Goal: Task Accomplishment & Management: Use online tool/utility

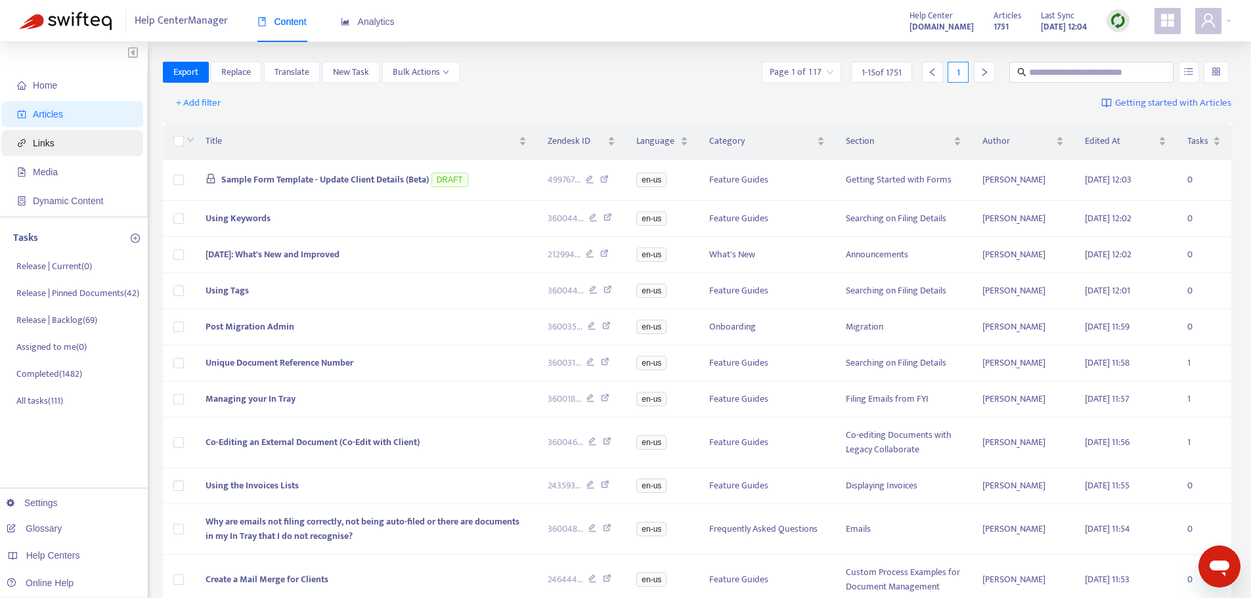
click at [106, 140] on span "Links" at bounding box center [75, 143] width 116 height 26
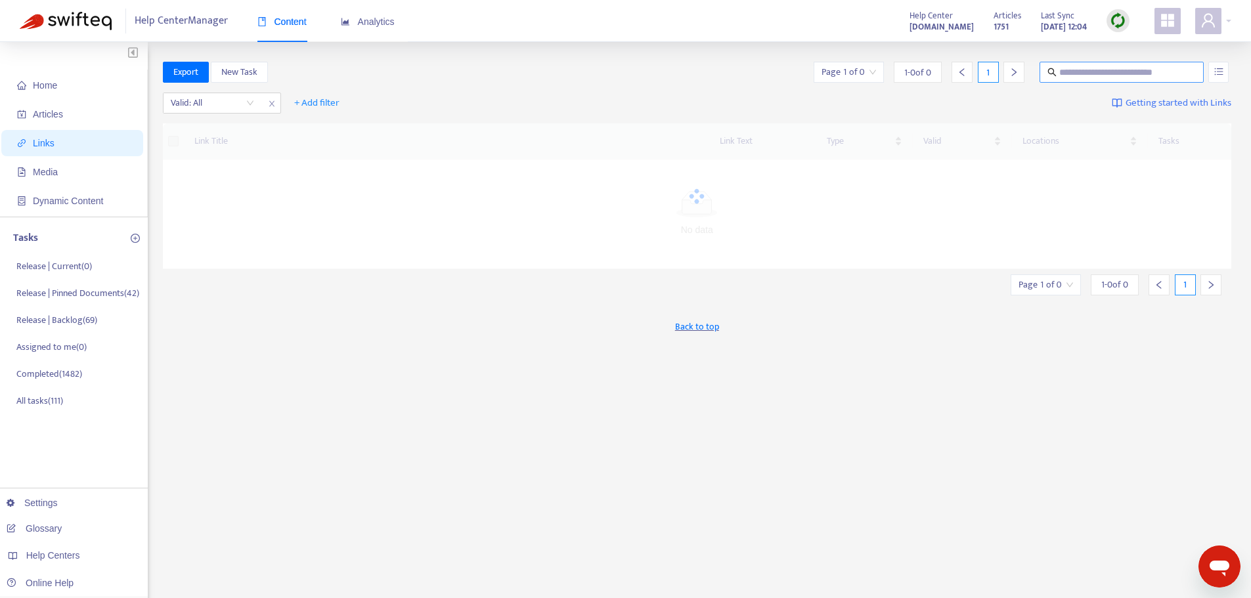
click at [1098, 77] on input "text" at bounding box center [1122, 72] width 126 height 14
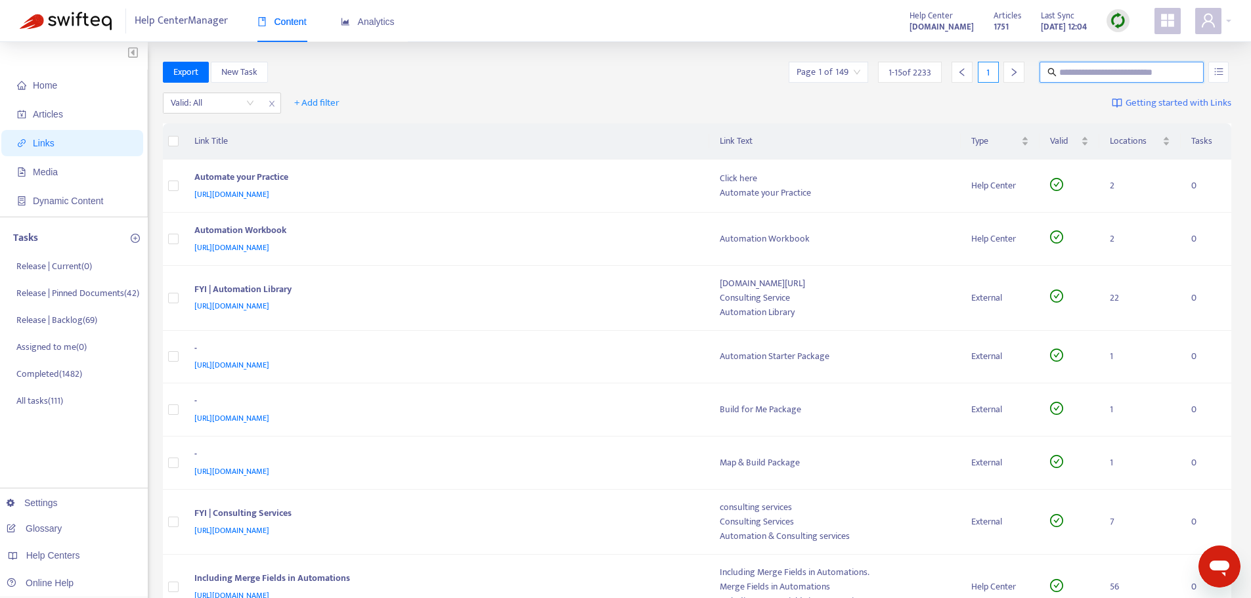
paste input "**********"
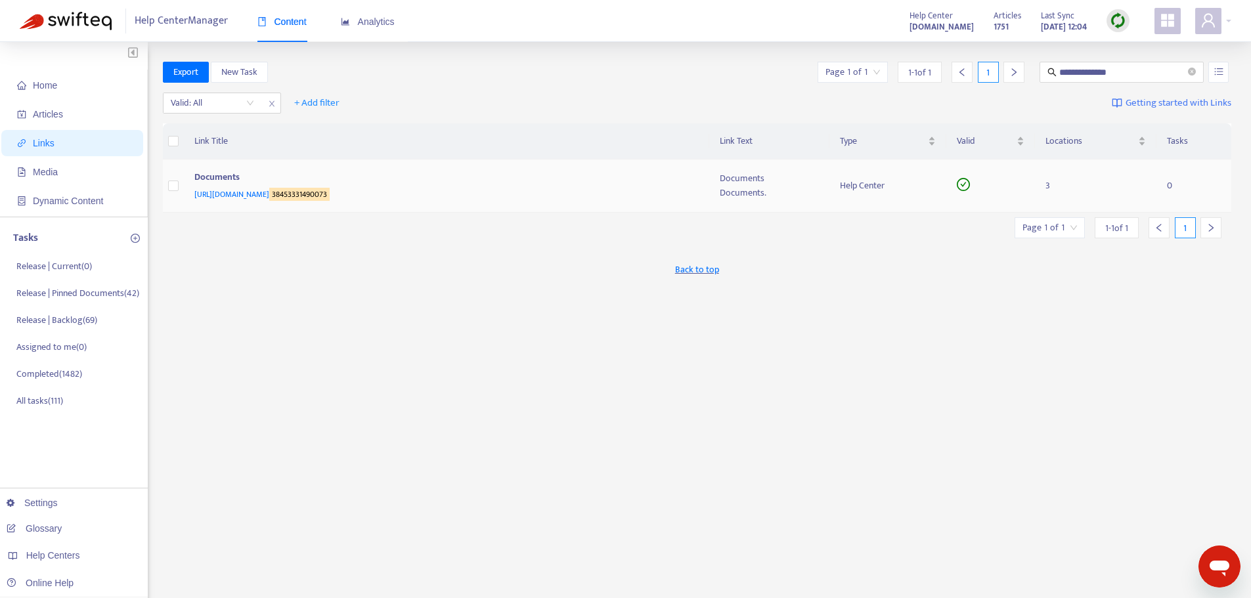
click at [525, 208] on td "Documents https://support.fyi.app/hc/en-us/sections/ 38453331490073" at bounding box center [446, 186] width 525 height 53
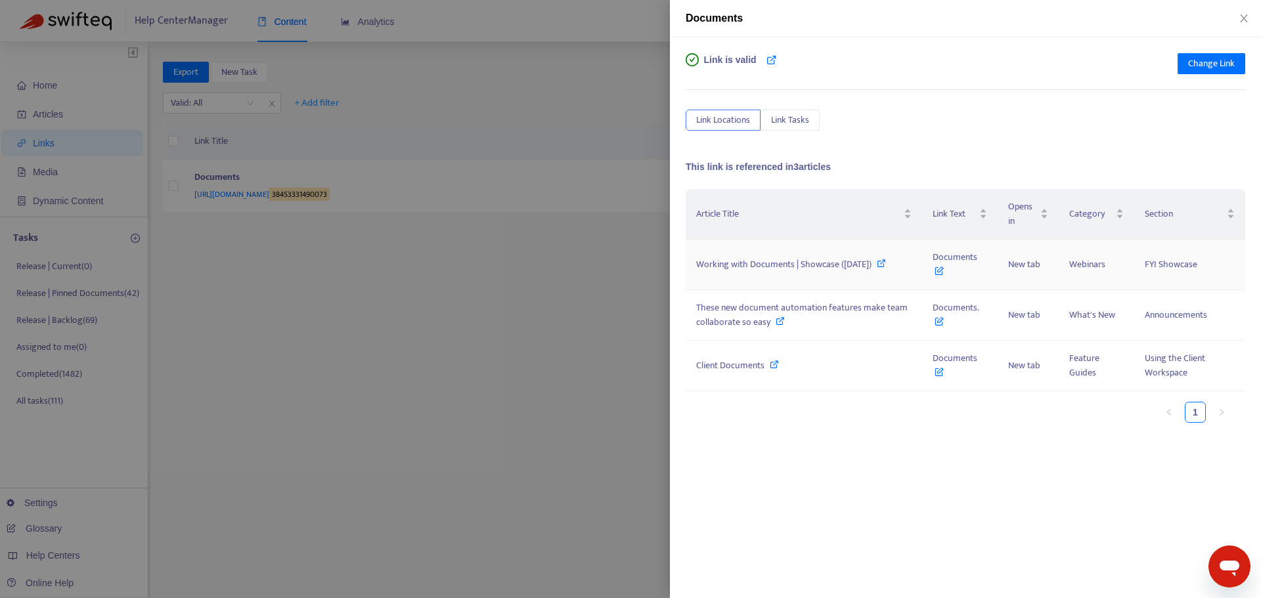
click at [886, 259] on icon at bounding box center [881, 263] width 9 height 9
click at [778, 322] on icon at bounding box center [780, 321] width 9 height 9
click at [776, 360] on icon at bounding box center [774, 364] width 9 height 9
click at [1247, 20] on icon "close" at bounding box center [1244, 18] width 11 height 11
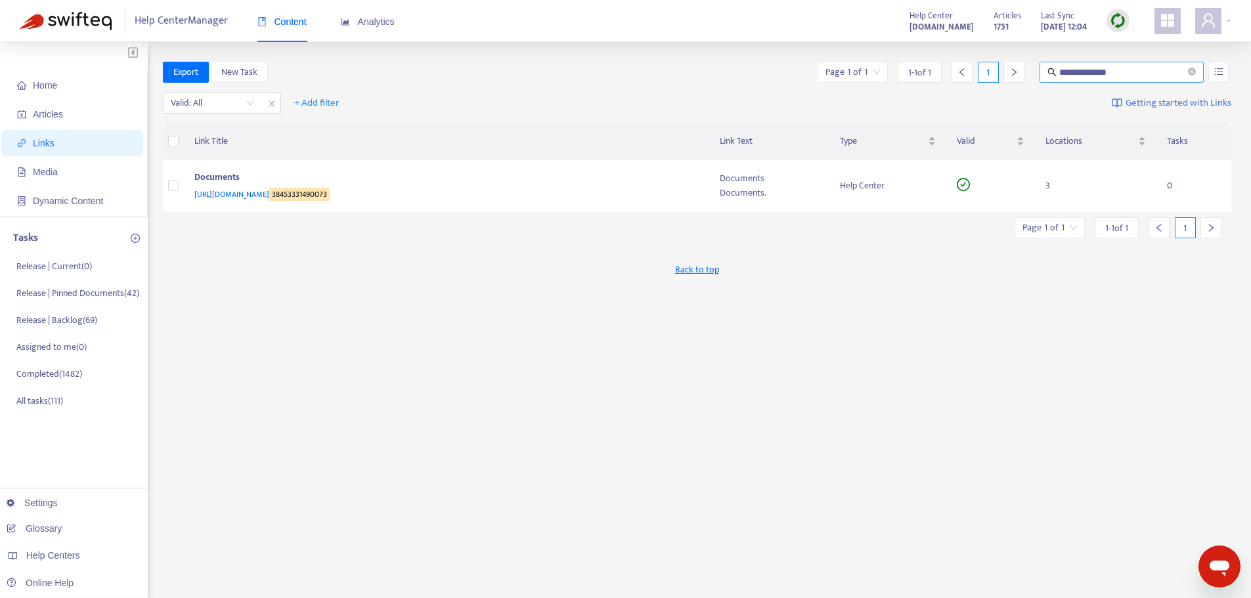
click at [1123, 75] on input "**********" at bounding box center [1122, 72] width 126 height 14
paste input "text"
type input "**********"
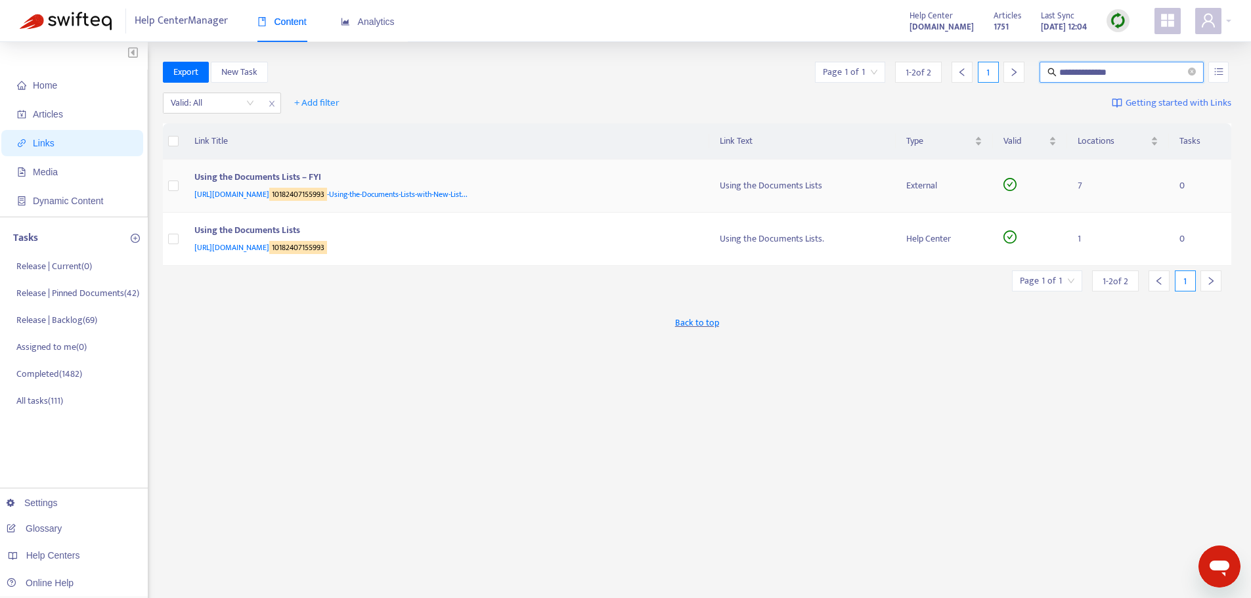
click at [638, 194] on div "https://support.fyidocs.com/hc/en-us/sections/ 10182407155993 -Using-the-Docume…" at bounding box center [444, 194] width 500 height 14
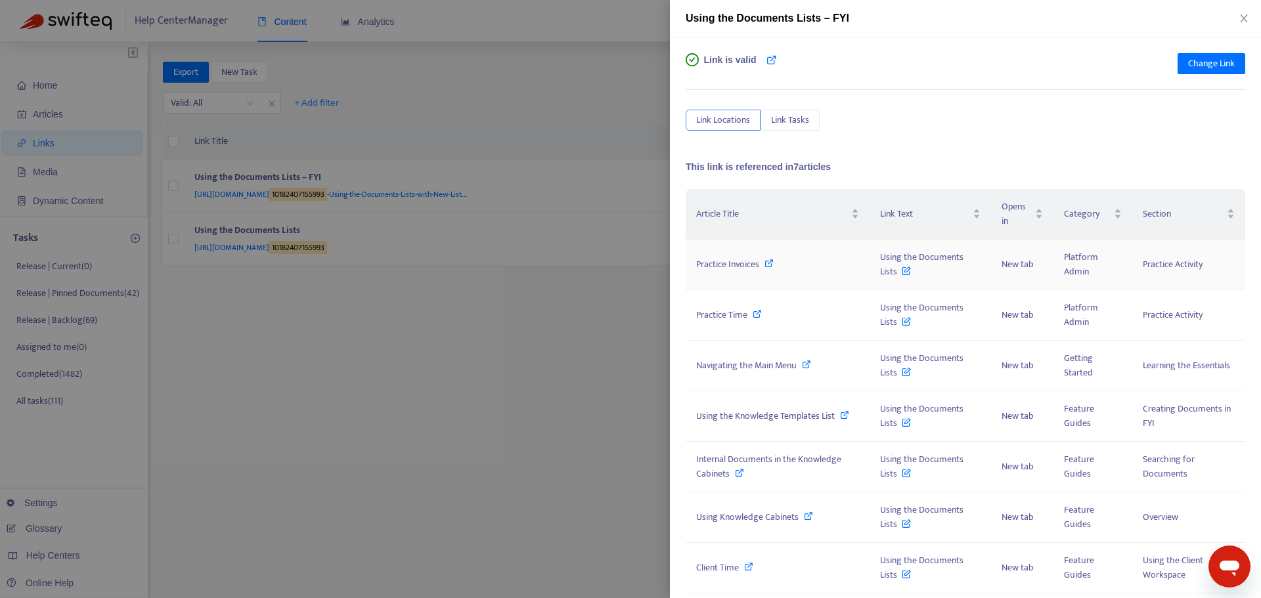
click at [772, 264] on icon at bounding box center [769, 263] width 9 height 9
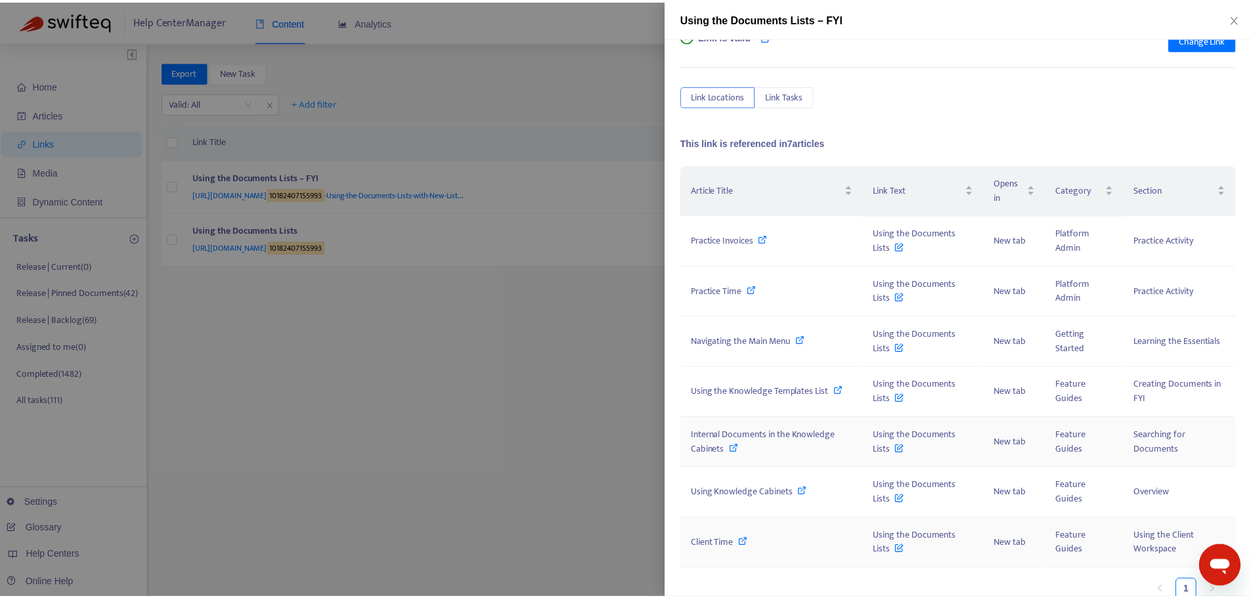
scroll to position [37, 0]
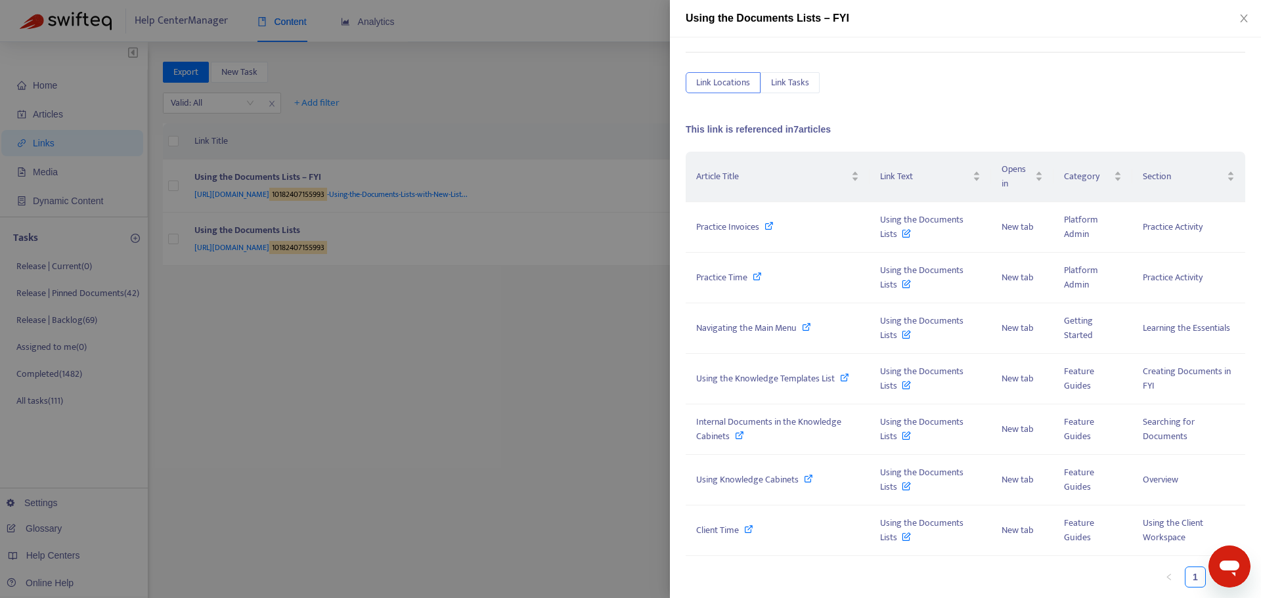
click at [48, 112] on div at bounding box center [630, 299] width 1261 height 598
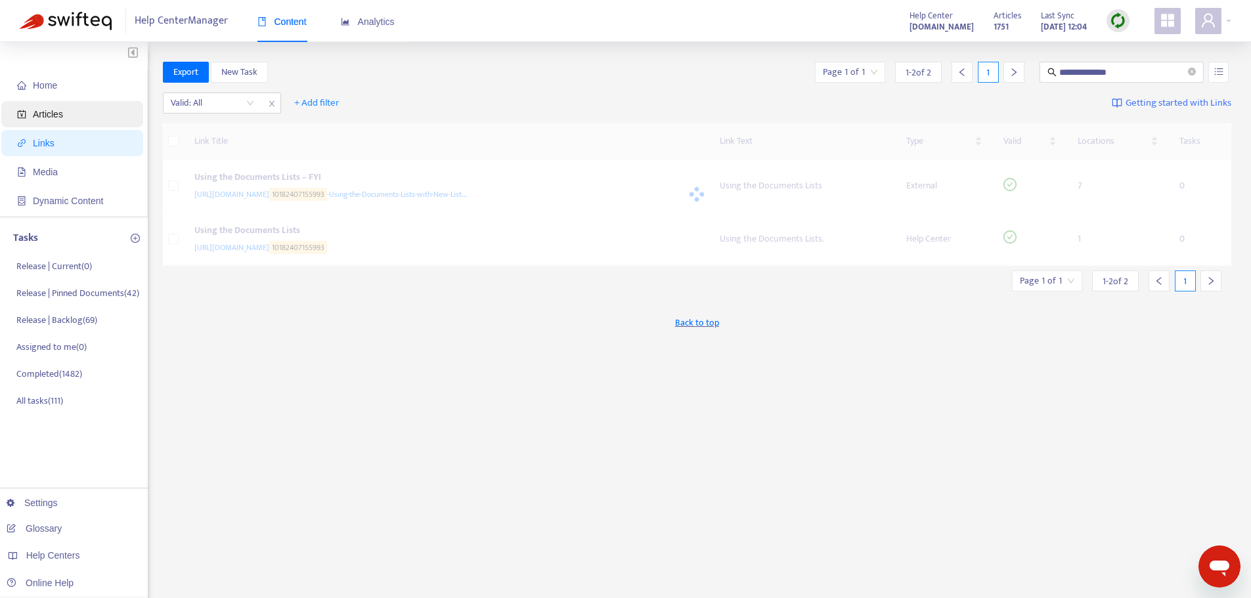
click at [56, 118] on span "Articles" at bounding box center [48, 114] width 30 height 11
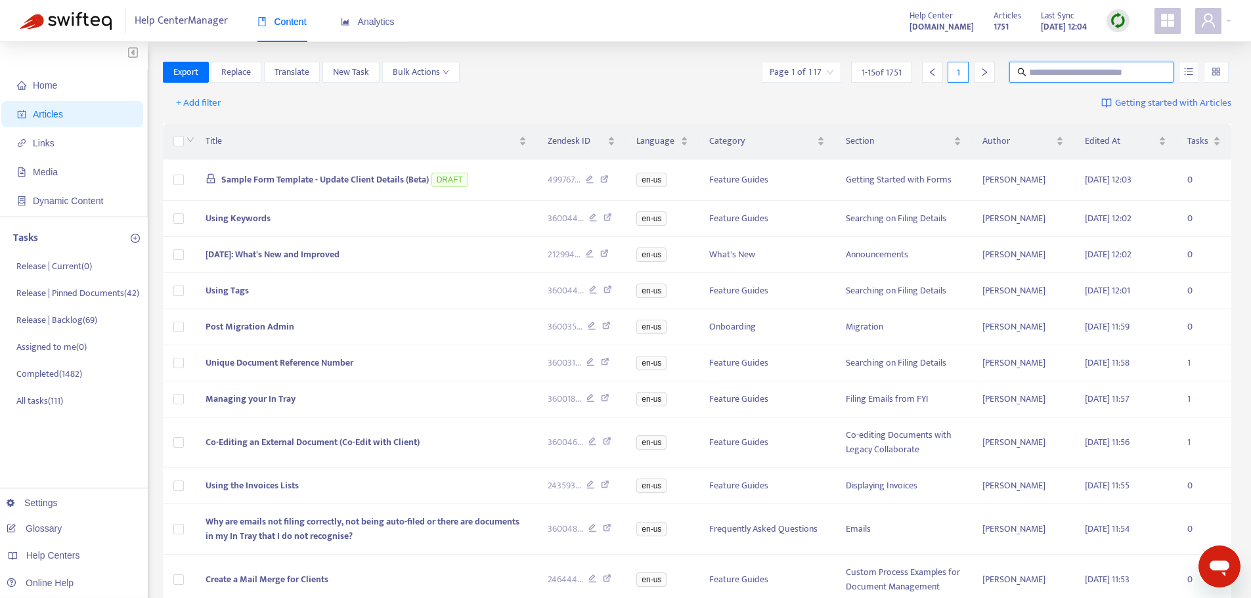
click at [1069, 69] on input "text" at bounding box center [1092, 72] width 126 height 14
paste input "**********"
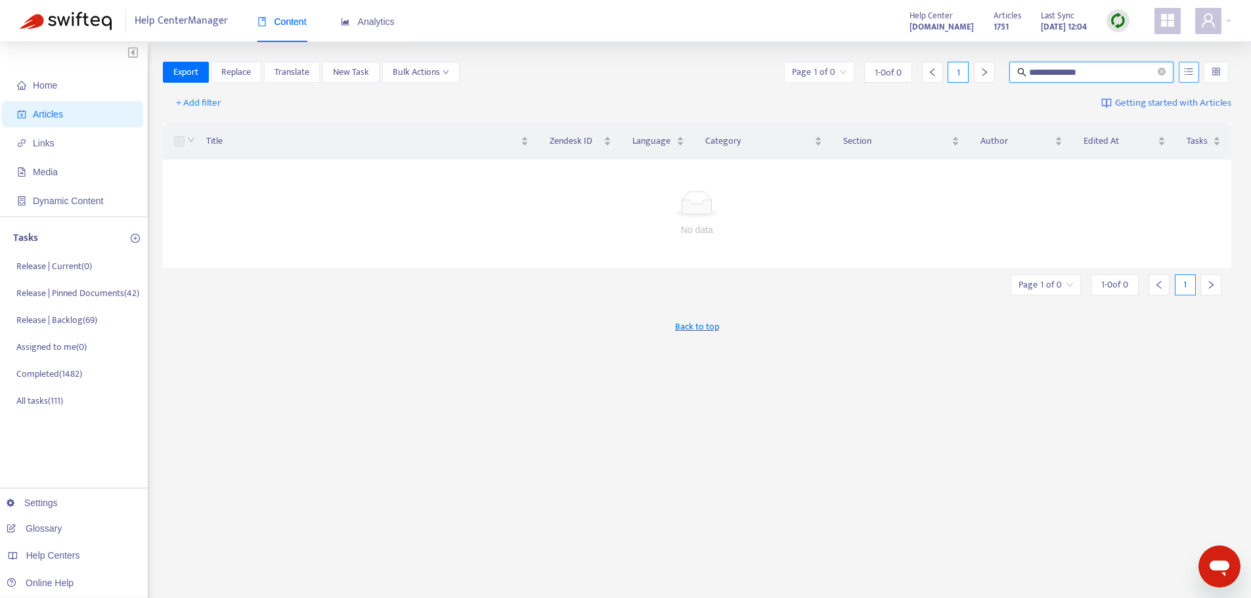
click at [1184, 72] on button "button" at bounding box center [1189, 72] width 20 height 21
click at [1155, 141] on span "Search in HTML" at bounding box center [1137, 146] width 69 height 14
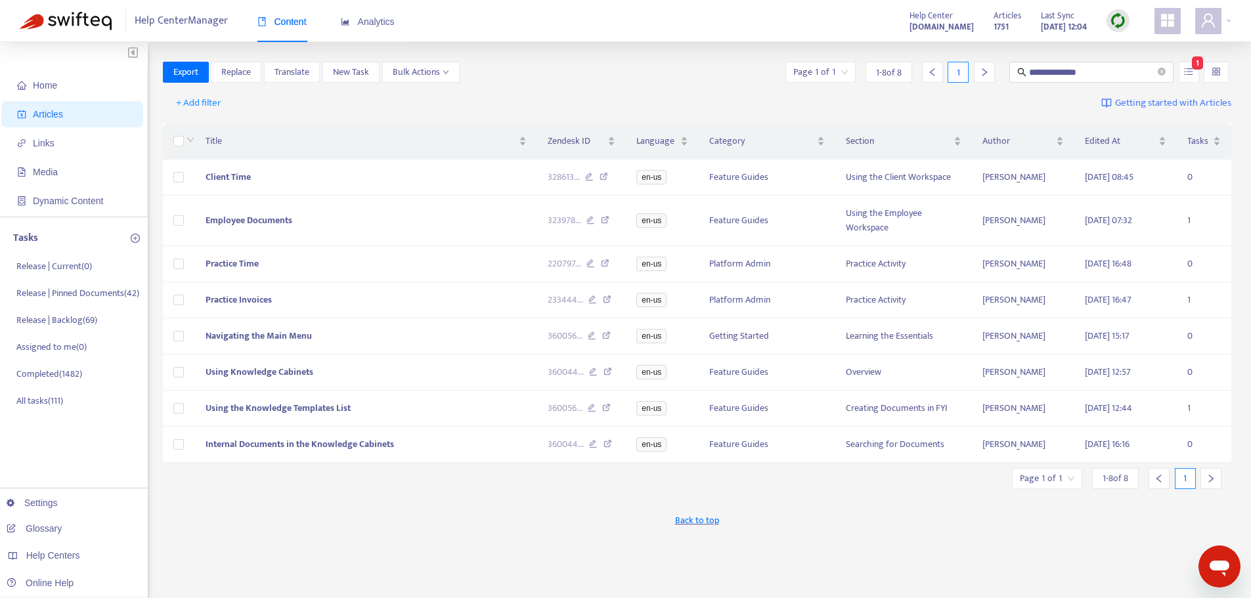
click at [468, 578] on div "**********" at bounding box center [697, 446] width 1069 height 769
click at [506, 62] on div "**********" at bounding box center [697, 72] width 1069 height 21
click at [590, 173] on icon at bounding box center [589, 179] width 9 height 12
click at [592, 215] on div "323978 ..." at bounding box center [582, 220] width 68 height 14
click at [592, 220] on icon at bounding box center [591, 222] width 9 height 12
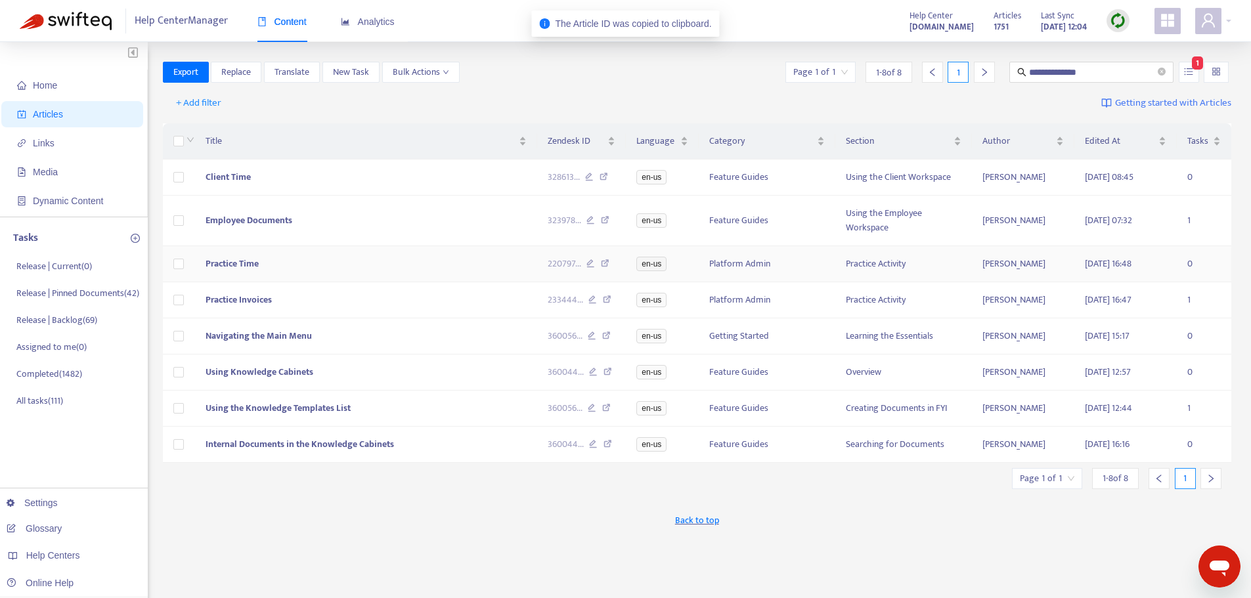
click at [589, 265] on icon at bounding box center [591, 265] width 9 height 12
click at [590, 299] on icon at bounding box center [593, 302] width 9 height 12
click at [591, 342] on icon at bounding box center [592, 338] width 9 height 12
click at [591, 373] on icon at bounding box center [593, 374] width 9 height 12
click at [595, 413] on icon at bounding box center [592, 410] width 9 height 12
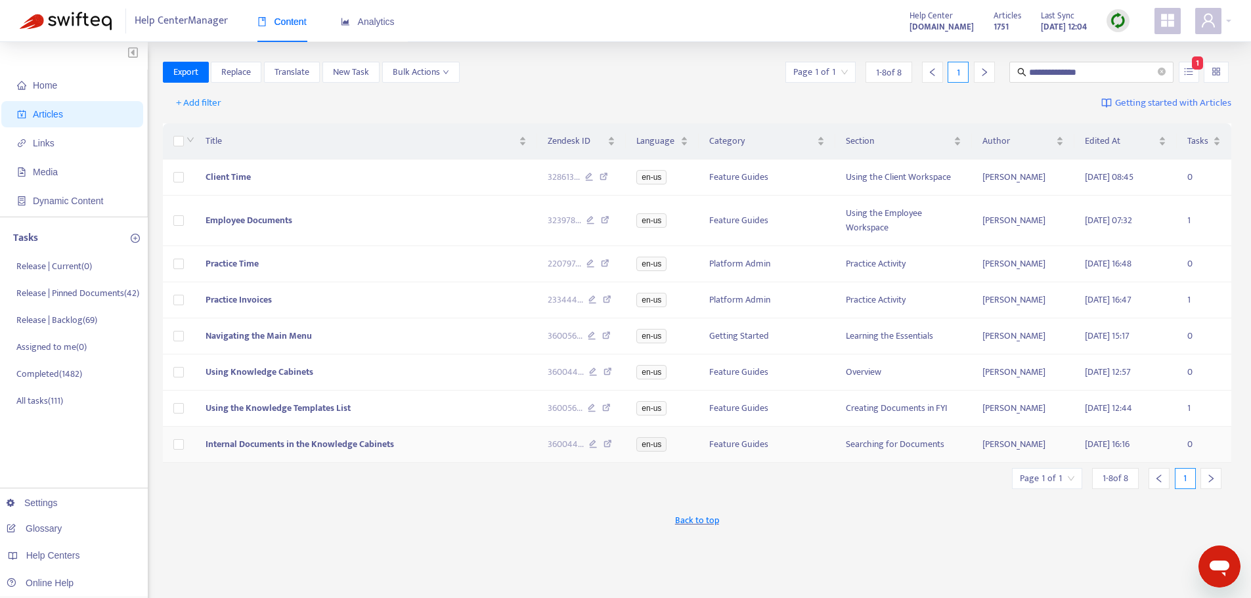
click at [596, 448] on icon at bounding box center [593, 446] width 9 height 12
drag, startPoint x: 1082, startPoint y: 77, endPoint x: 981, endPoint y: 76, distance: 101.2
click at [981, 76] on div "**********" at bounding box center [1007, 72] width 449 height 21
paste input "text"
type input "**********"
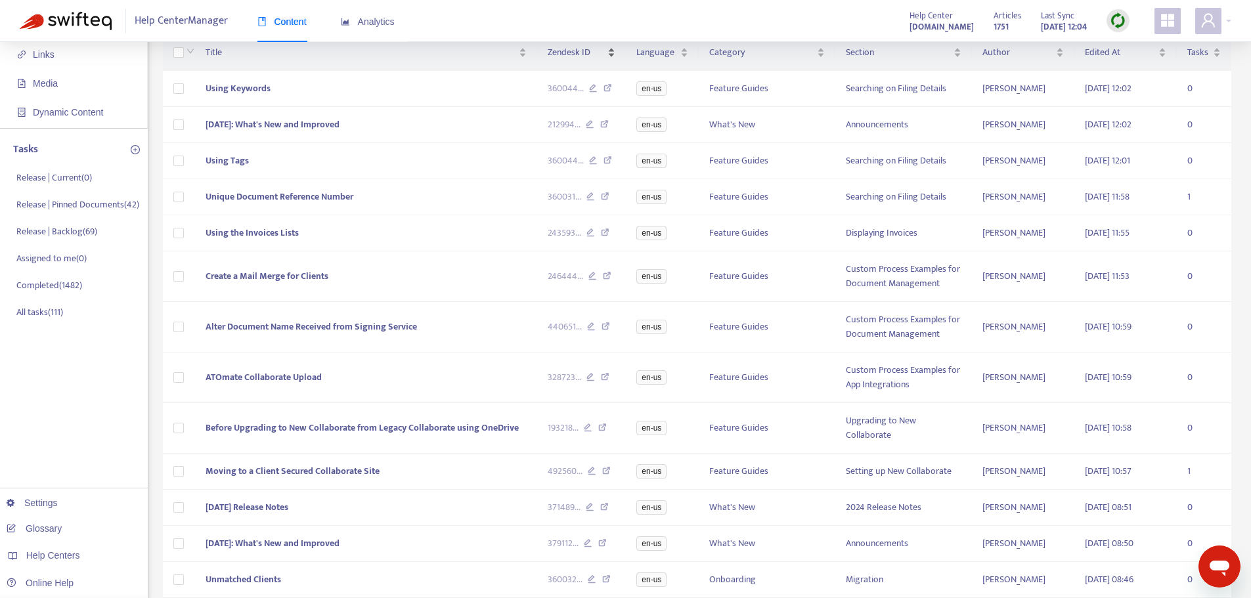
scroll to position [66, 0]
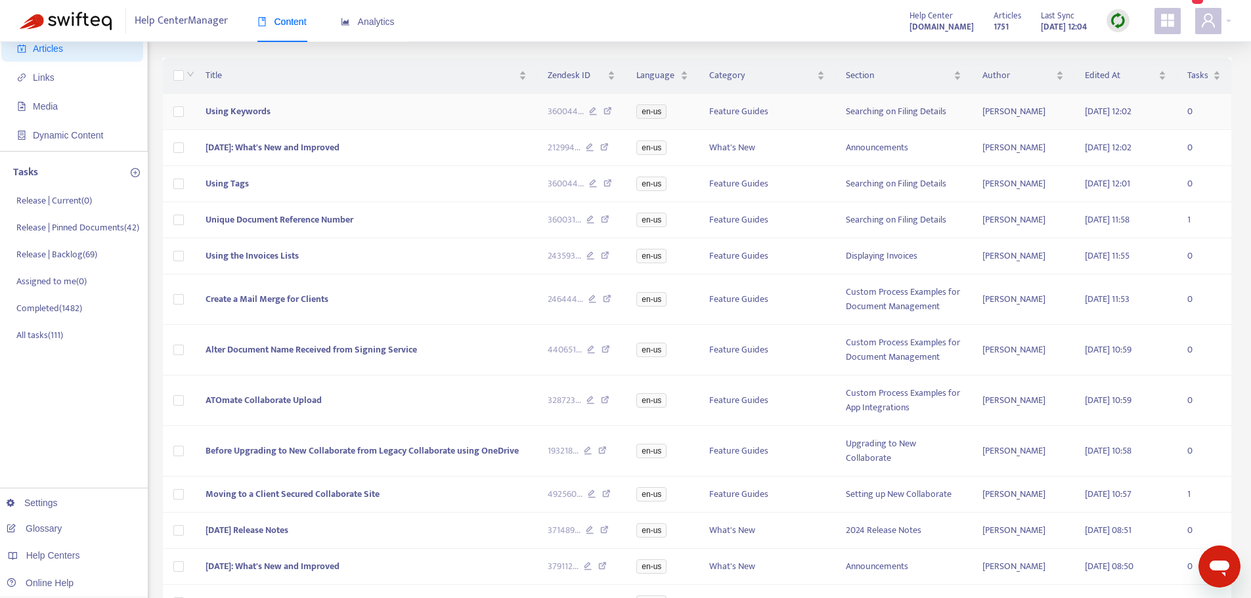
click at [594, 110] on icon at bounding box center [593, 113] width 9 height 12
click at [590, 149] on icon at bounding box center [590, 149] width 9 height 12
click at [594, 181] on icon at bounding box center [593, 185] width 9 height 12
click at [592, 222] on icon at bounding box center [591, 221] width 9 height 12
click at [592, 260] on icon at bounding box center [591, 258] width 9 height 12
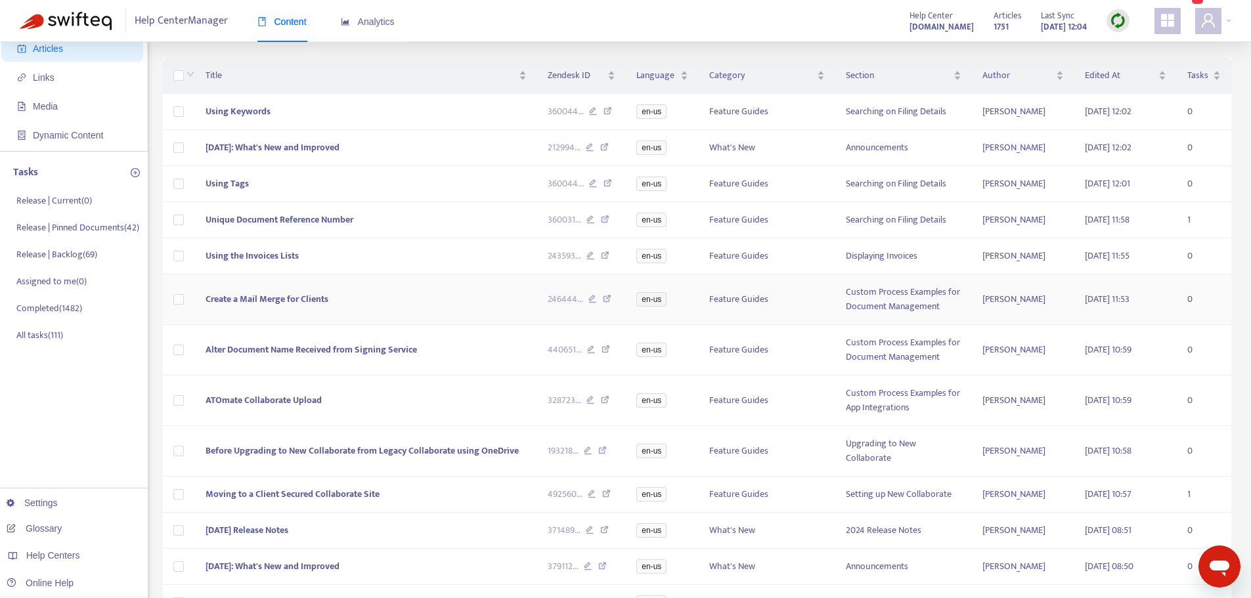
click at [593, 301] on icon at bounding box center [593, 301] width 9 height 12
click at [592, 353] on icon at bounding box center [591, 352] width 9 height 12
click at [592, 399] on icon at bounding box center [591, 402] width 9 height 12
click at [591, 453] on icon at bounding box center [588, 453] width 9 height 12
click at [594, 497] on icon at bounding box center [592, 496] width 9 height 12
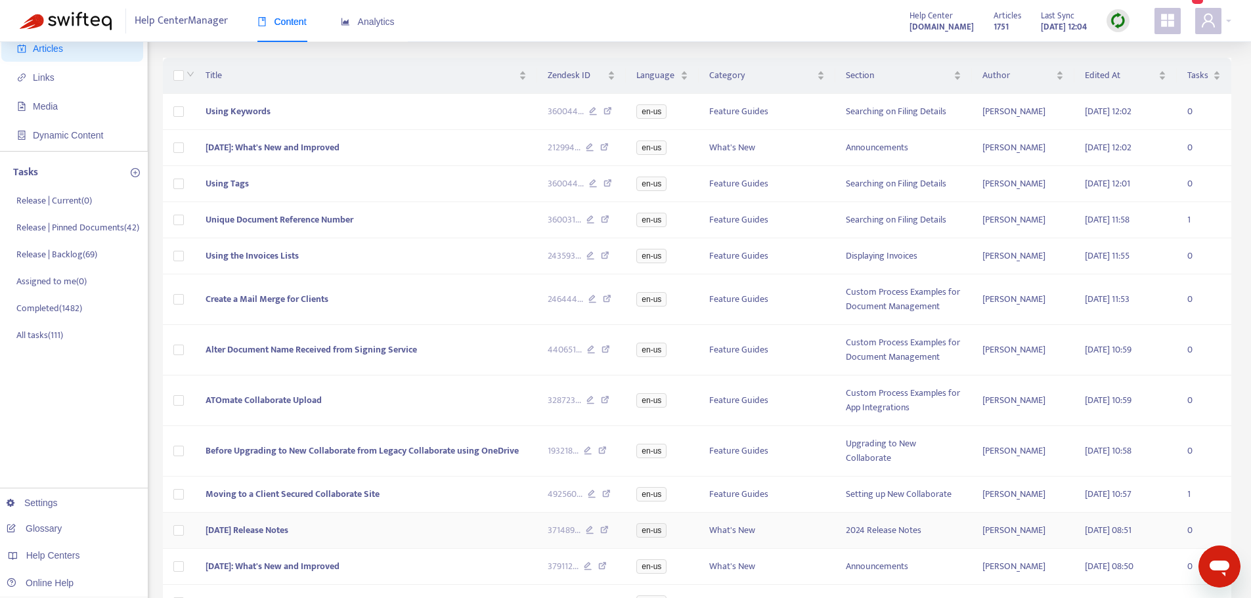
click at [593, 533] on icon at bounding box center [590, 532] width 9 height 12
click at [589, 568] on icon at bounding box center [588, 568] width 9 height 12
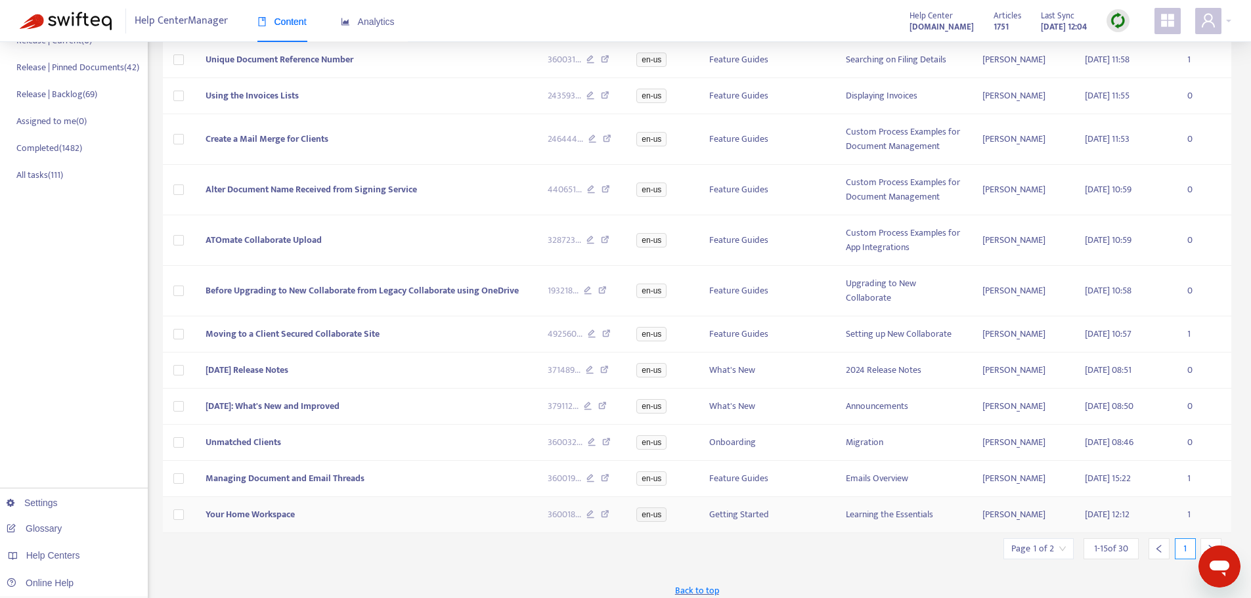
scroll to position [242, 0]
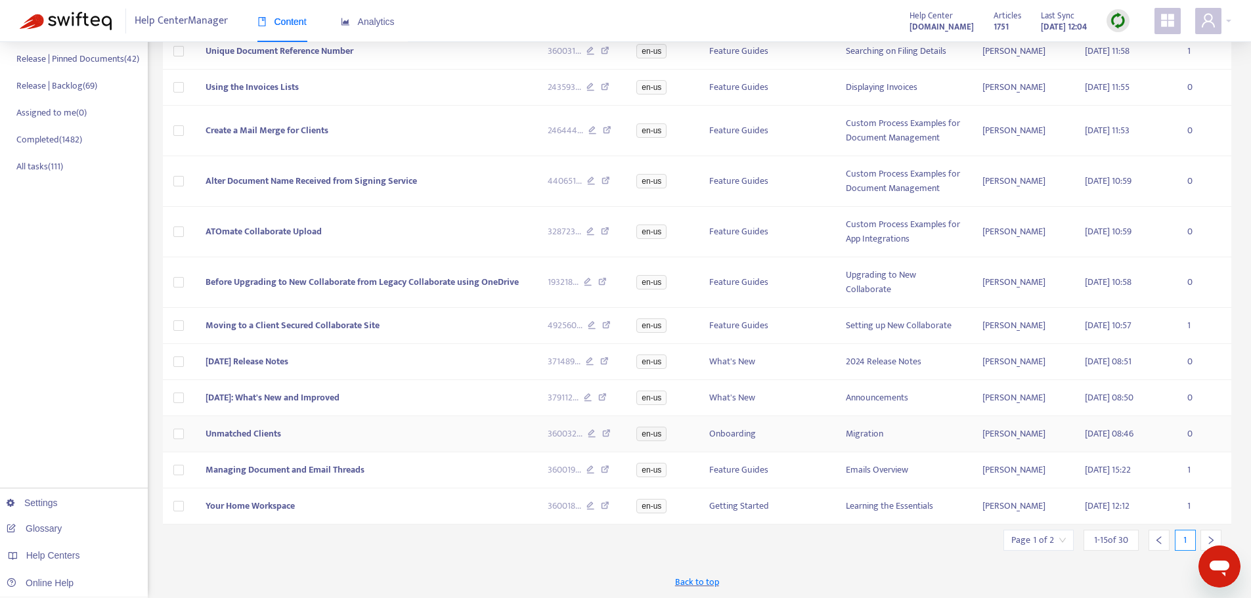
click at [594, 430] on icon at bounding box center [592, 436] width 9 height 12
click at [594, 468] on icon at bounding box center [591, 472] width 9 height 12
click at [592, 499] on div "360018 ..." at bounding box center [582, 506] width 68 height 14
click at [592, 504] on icon at bounding box center [591, 508] width 9 height 12
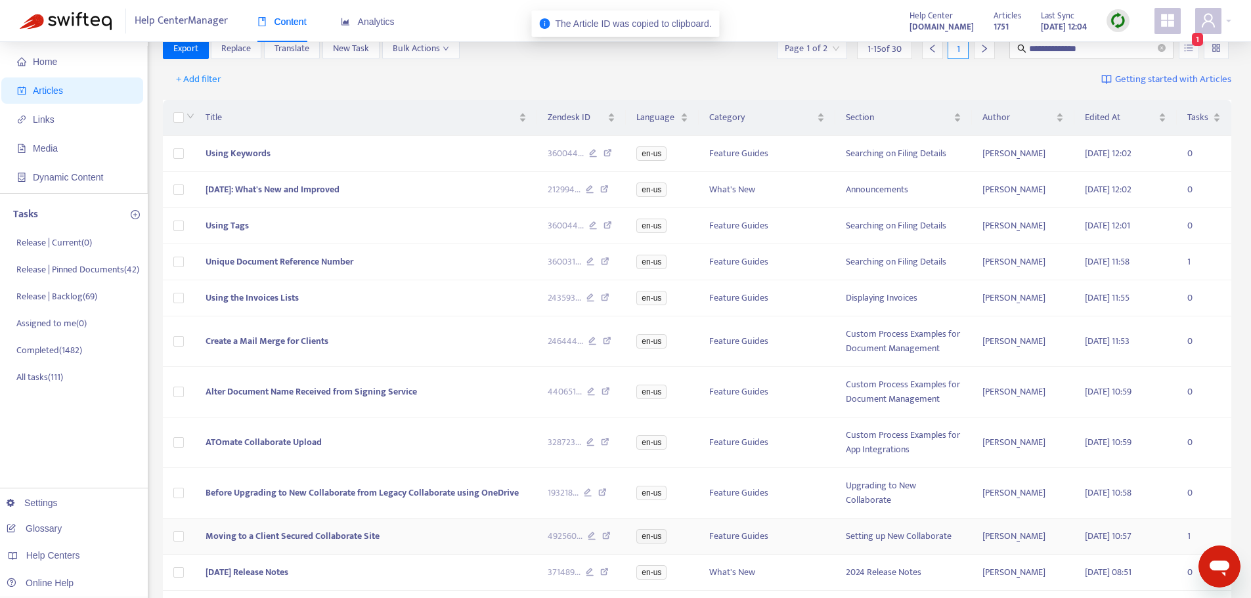
scroll to position [0, 0]
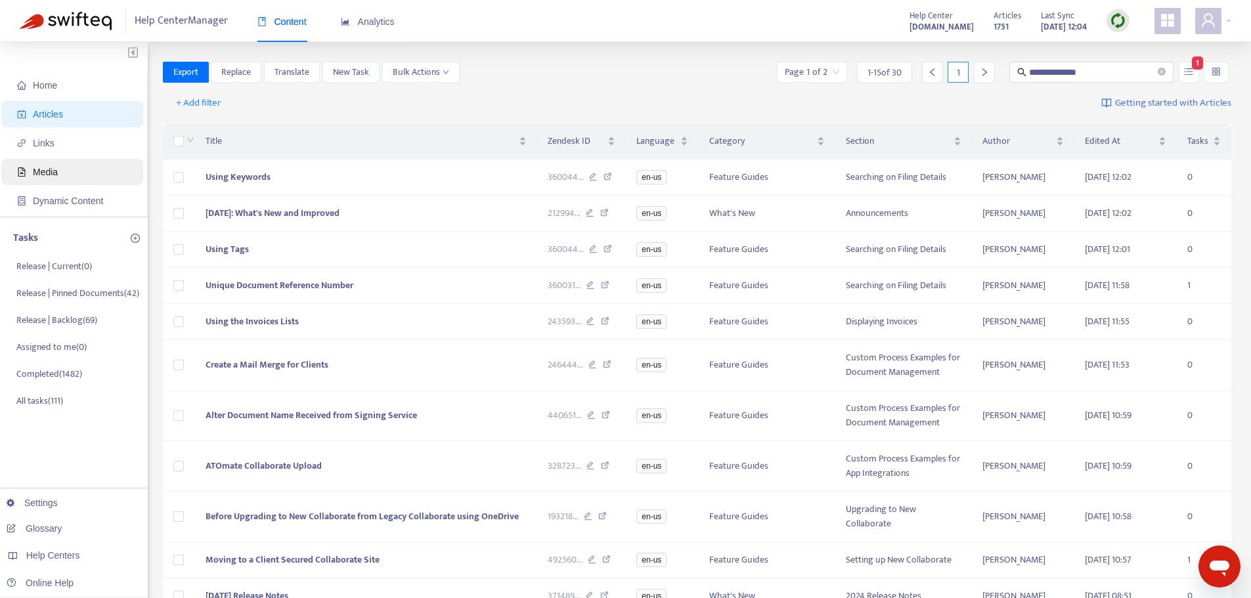
click at [41, 167] on span "Media" at bounding box center [45, 172] width 25 height 11
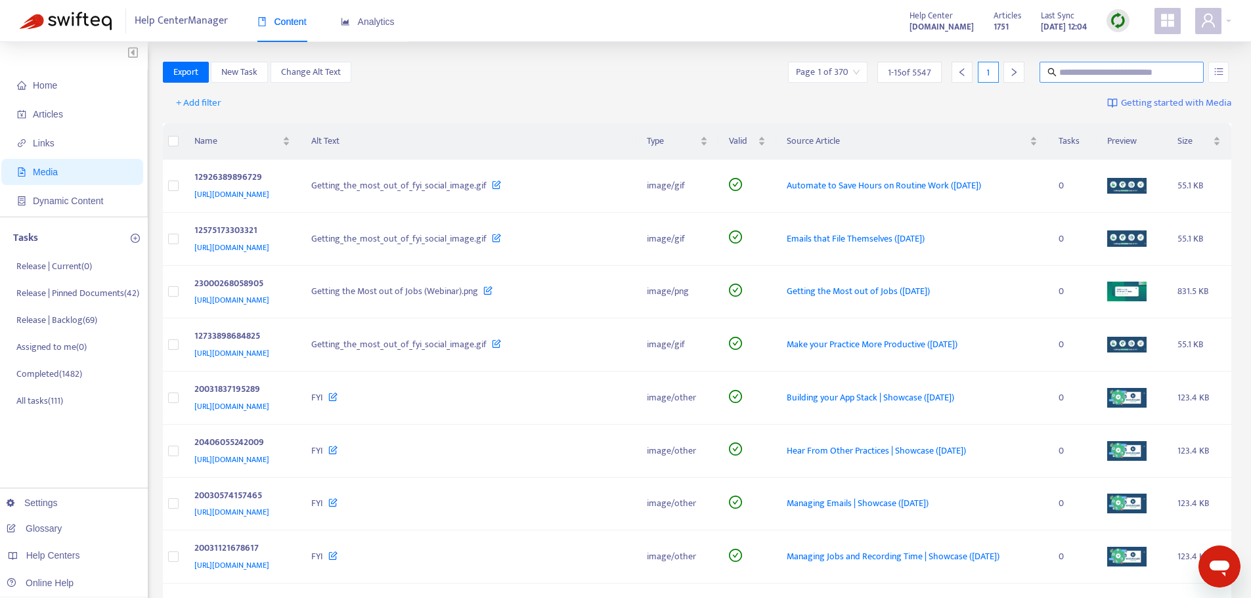
click at [1136, 74] on input "text" at bounding box center [1122, 72] width 126 height 14
type input "********"
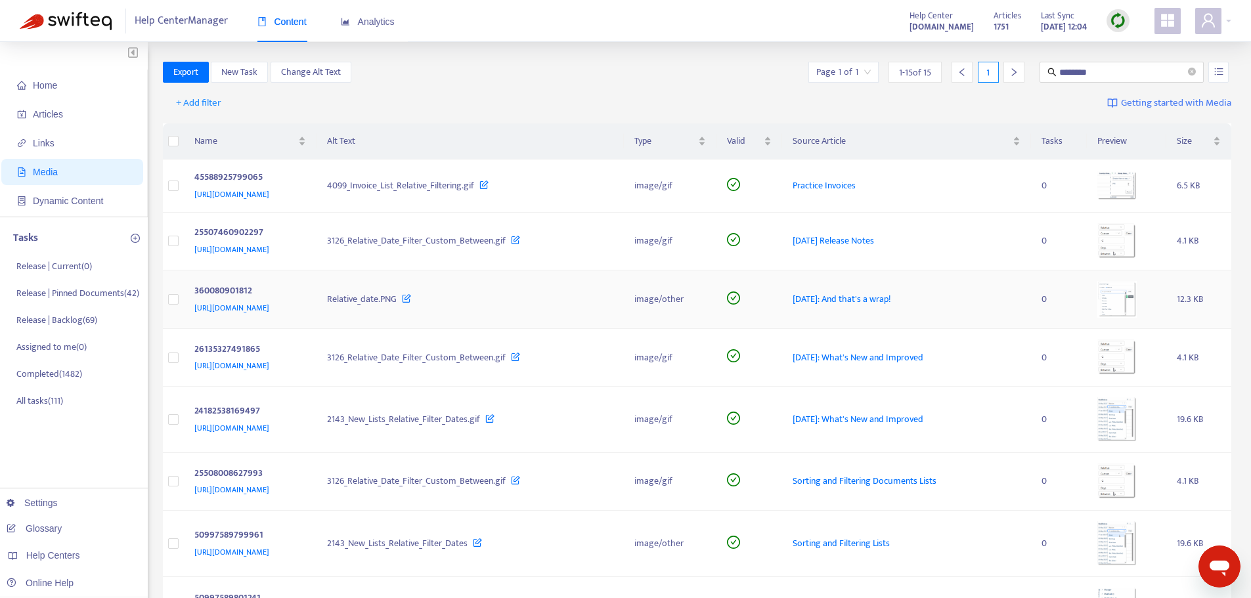
click at [1123, 309] on img at bounding box center [1117, 299] width 39 height 37
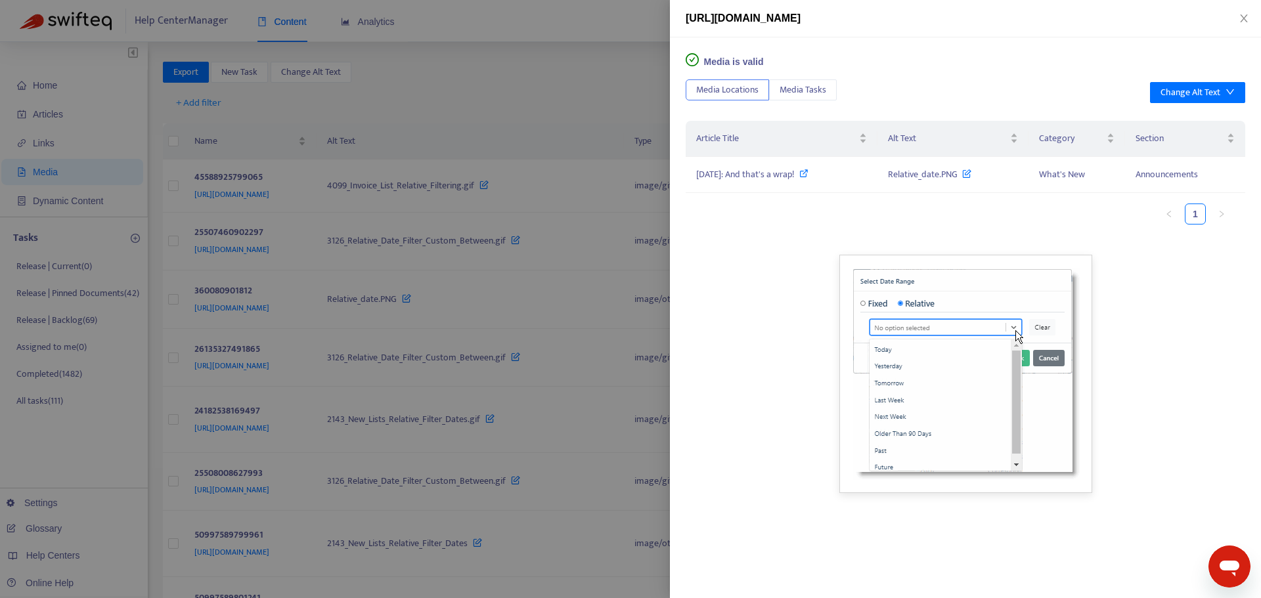
click at [556, 49] on div at bounding box center [630, 299] width 1261 height 598
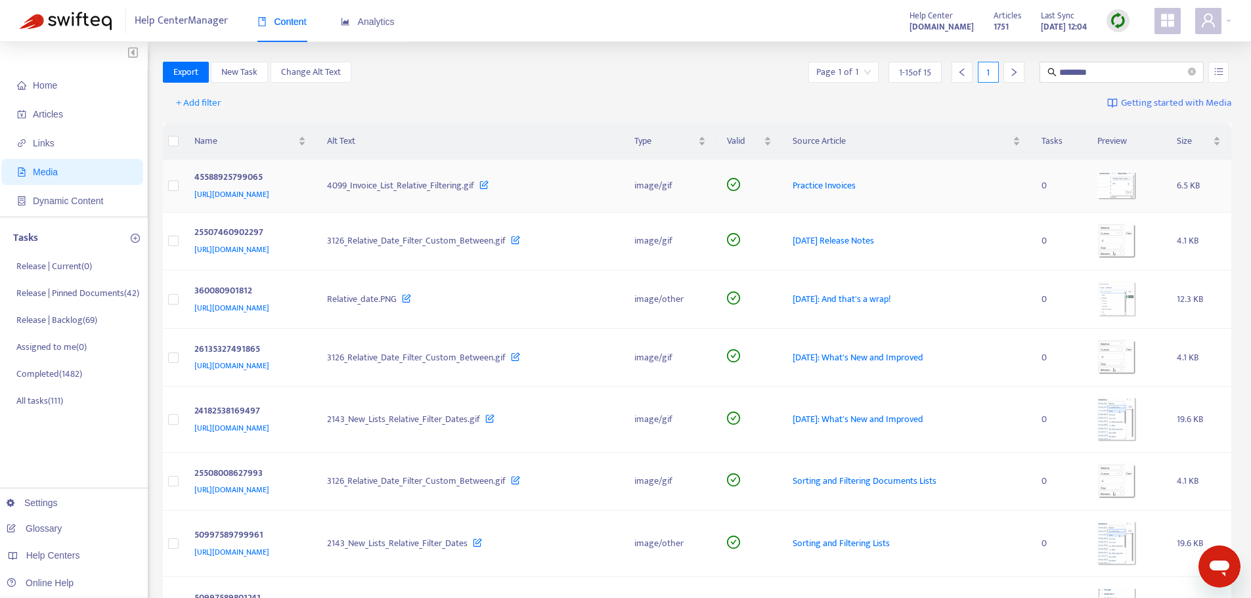
click at [1137, 183] on img at bounding box center [1117, 185] width 39 height 29
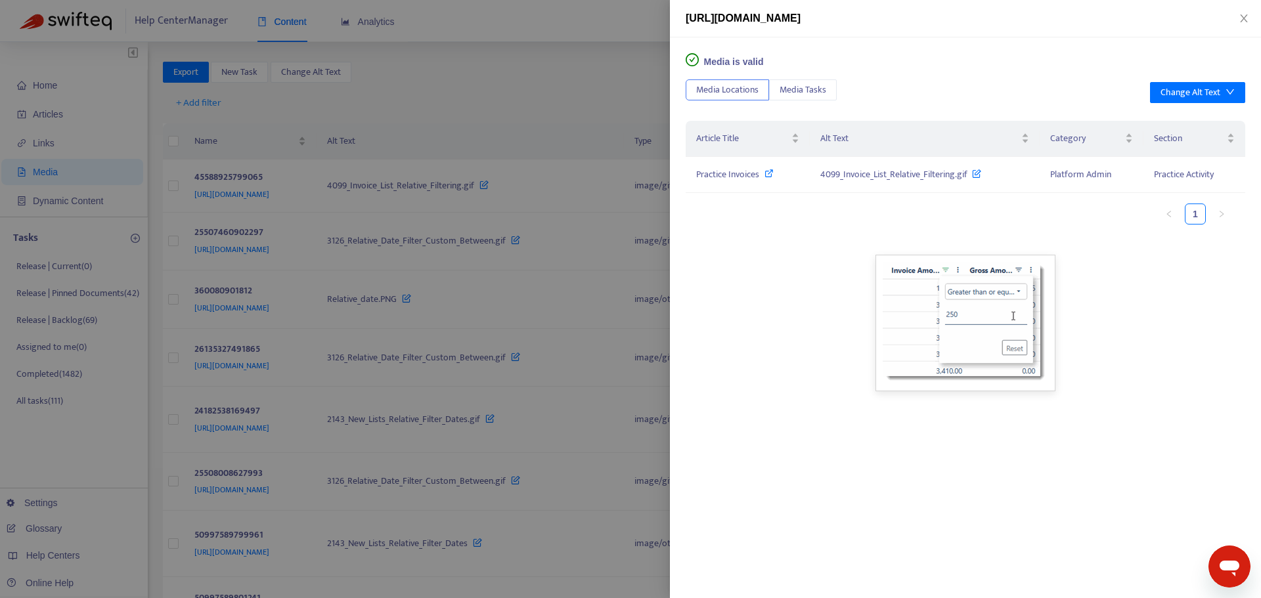
click at [477, 70] on div at bounding box center [630, 299] width 1261 height 598
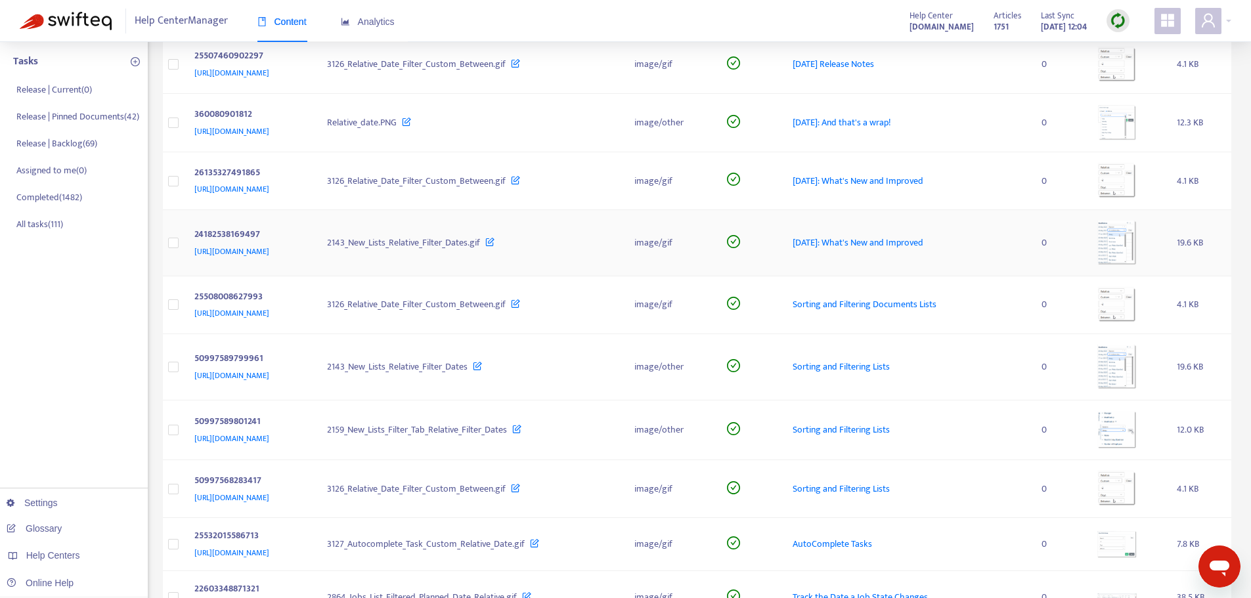
scroll to position [197, 0]
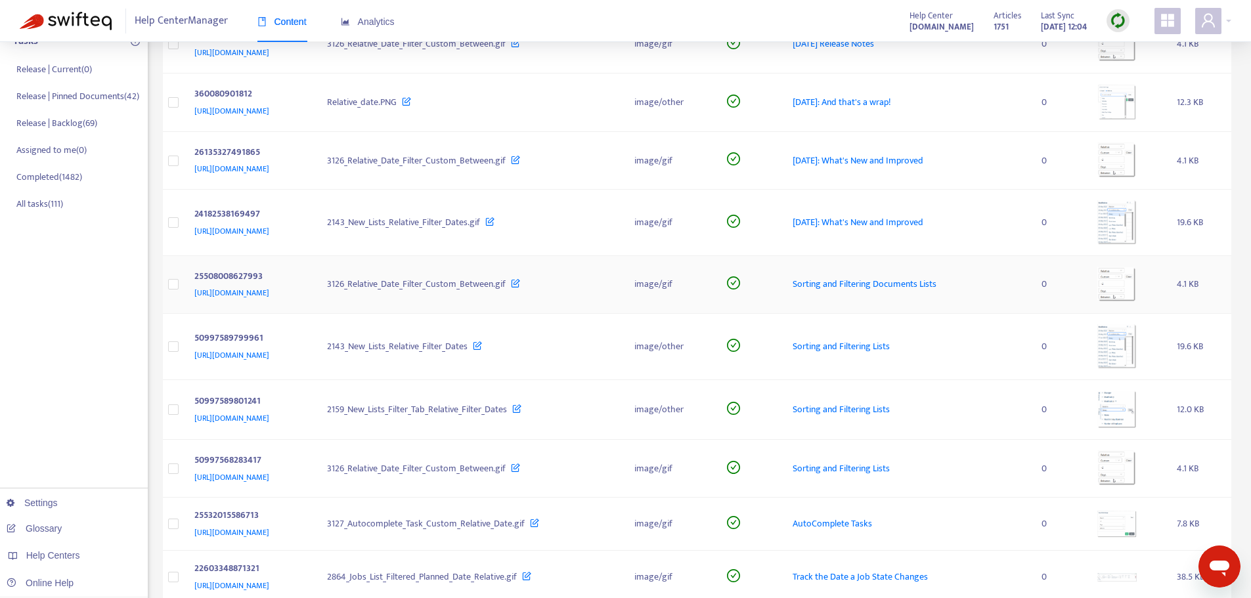
click at [1134, 290] on img at bounding box center [1117, 285] width 39 height 36
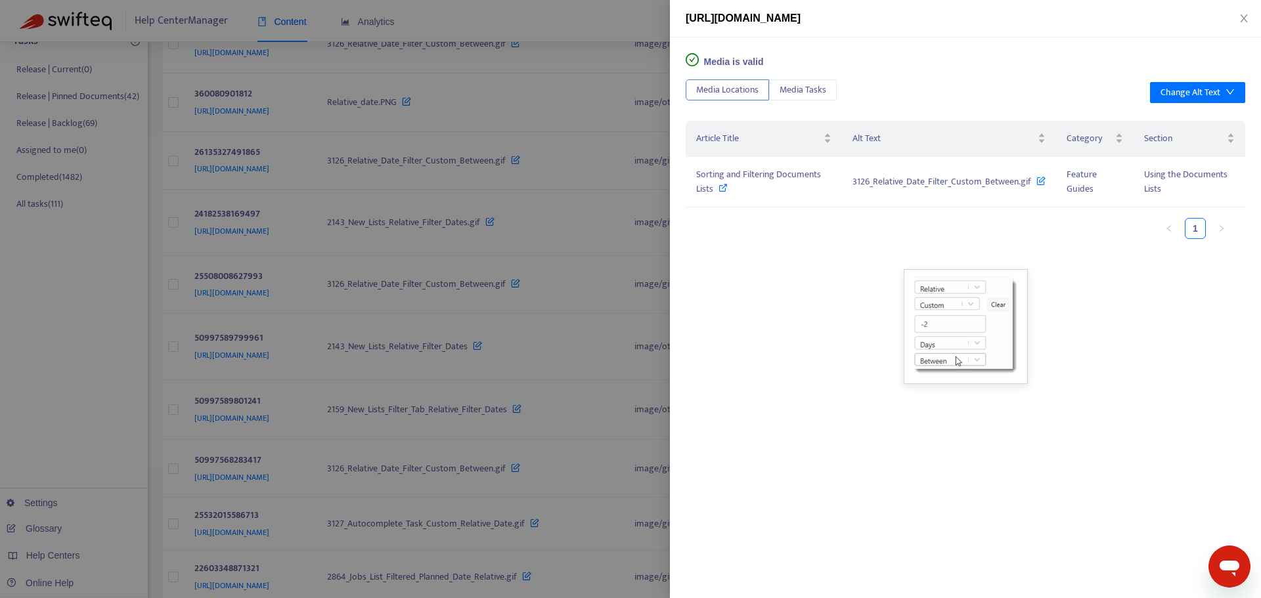
click at [579, 305] on div at bounding box center [630, 299] width 1261 height 598
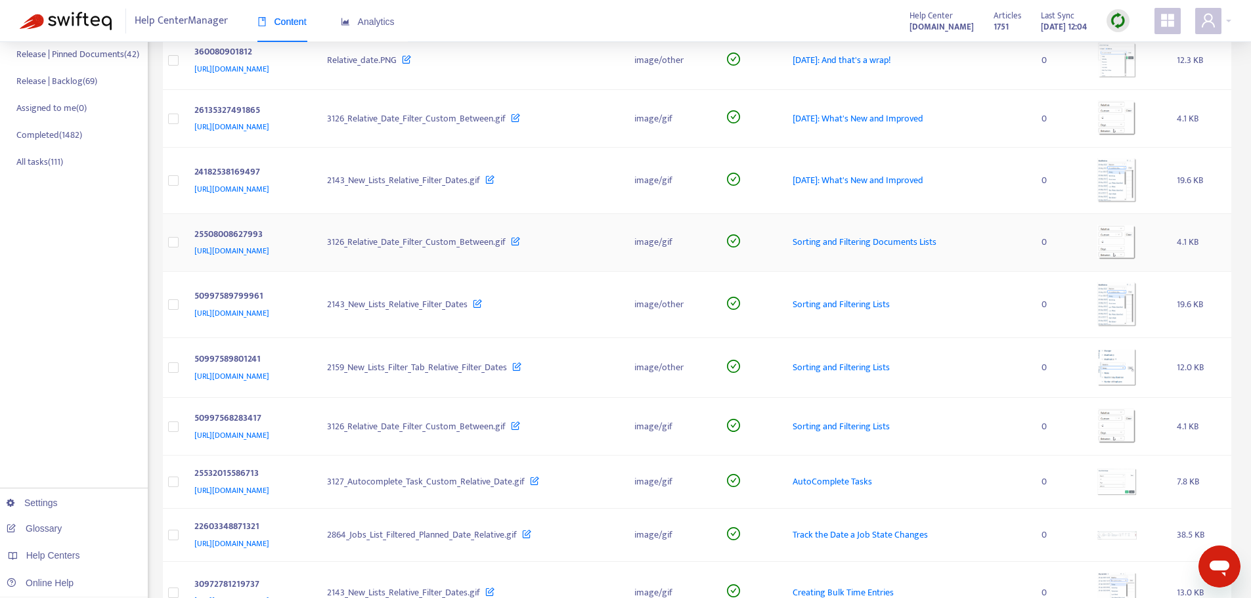
scroll to position [263, 0]
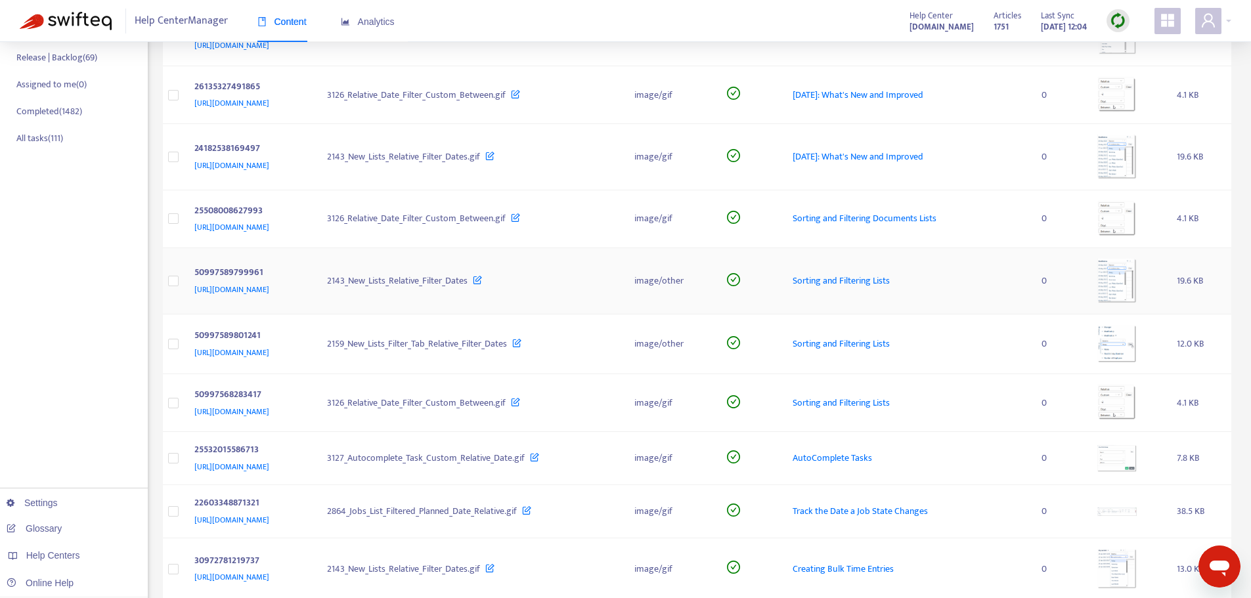
click at [1125, 279] on img at bounding box center [1117, 281] width 39 height 45
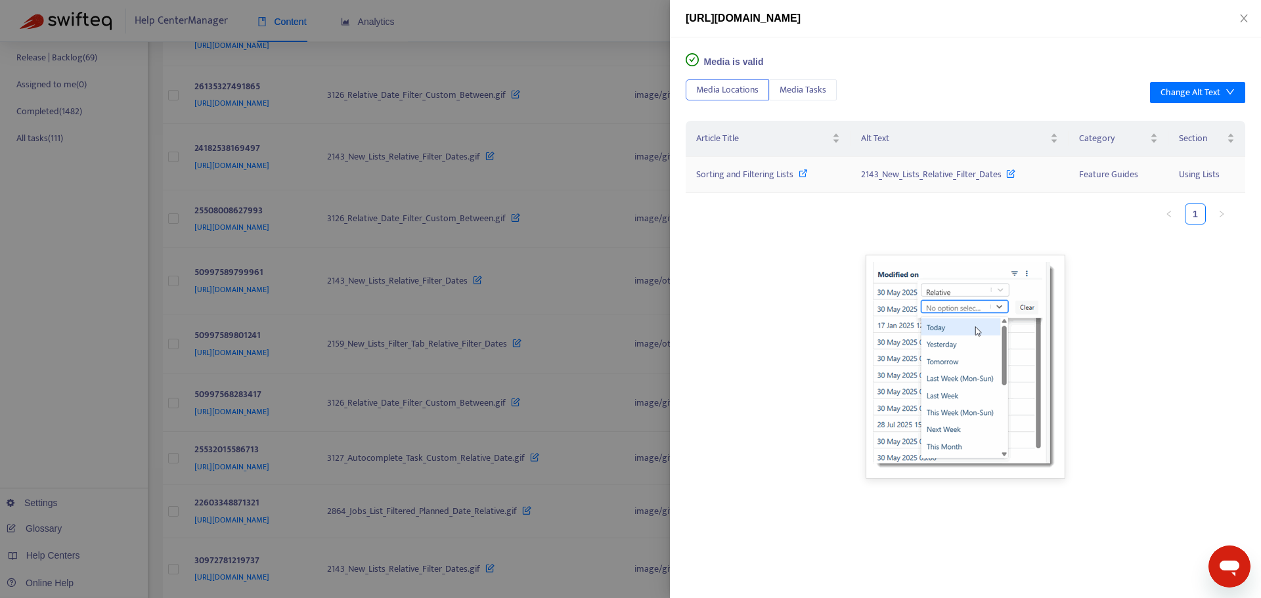
click at [805, 175] on icon at bounding box center [803, 173] width 9 height 9
click at [457, 539] on div at bounding box center [630, 299] width 1261 height 598
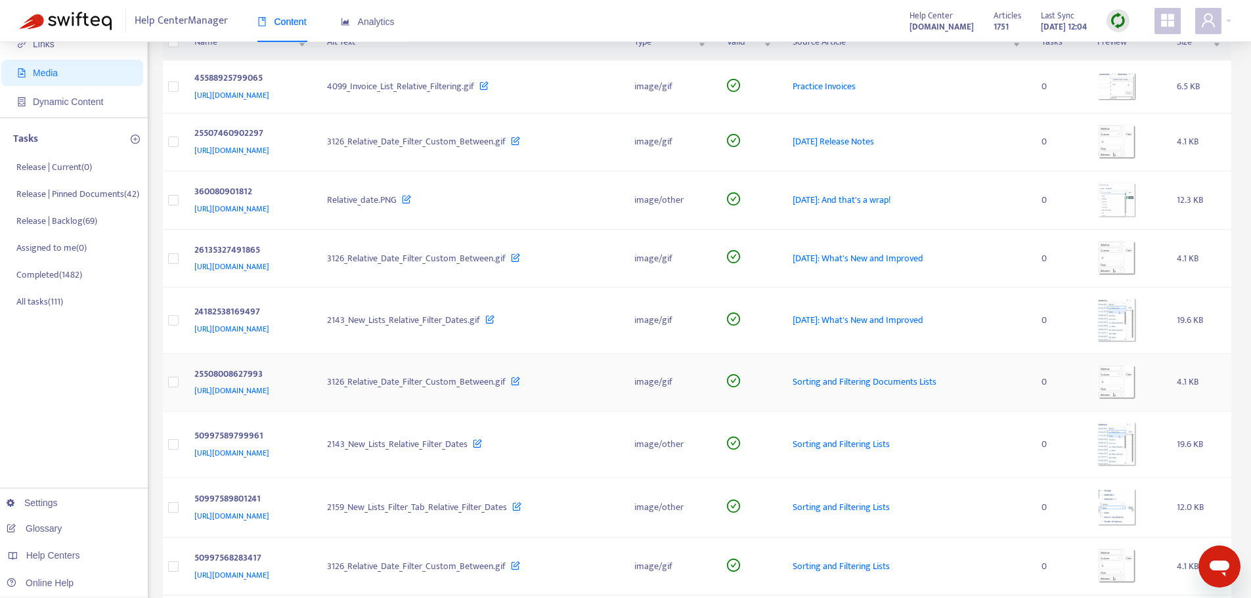
scroll to position [0, 0]
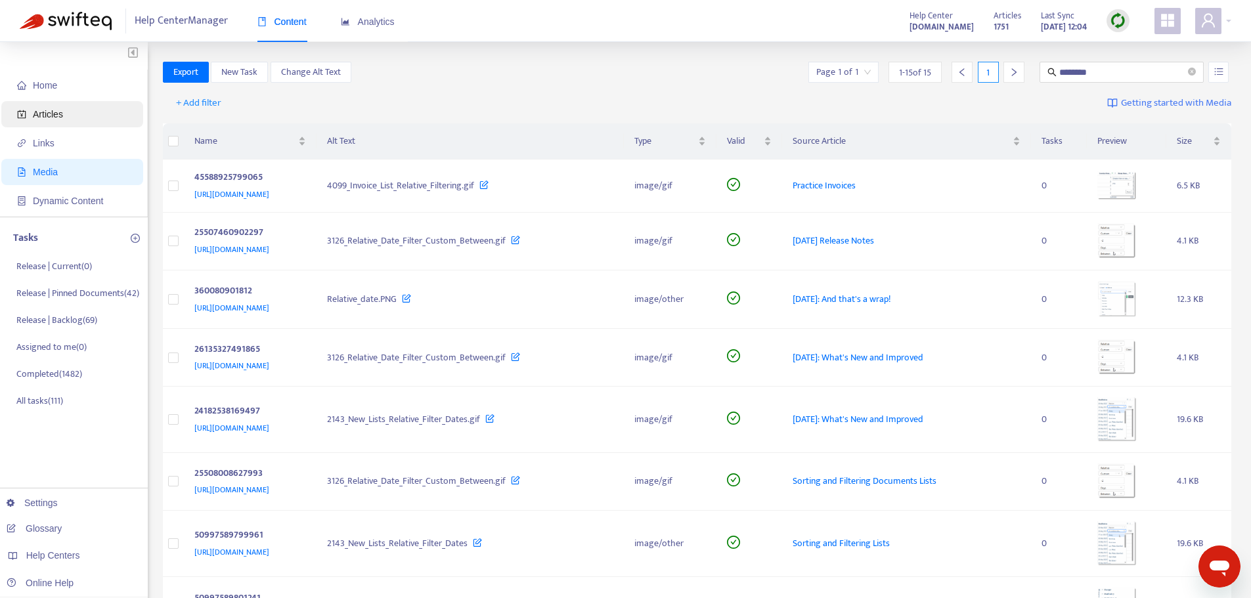
click at [35, 110] on span "Articles" at bounding box center [48, 114] width 30 height 11
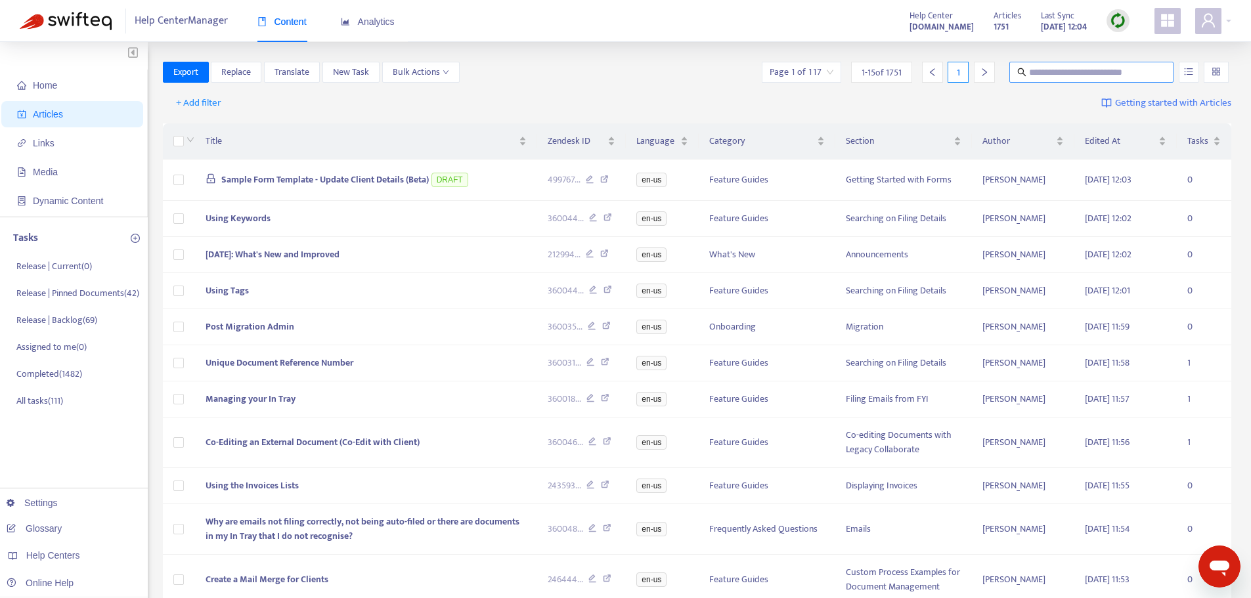
click at [1051, 66] on input "text" at bounding box center [1092, 72] width 126 height 14
paste input "**********"
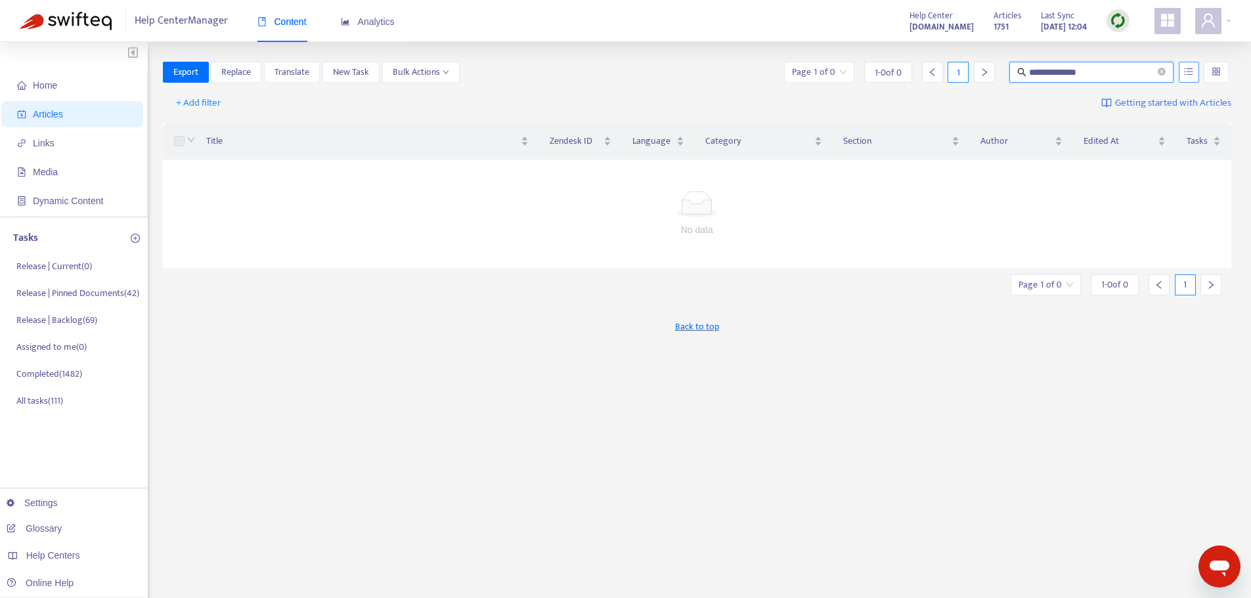
click at [1184, 69] on icon "unordered-list" at bounding box center [1188, 71] width 9 height 9
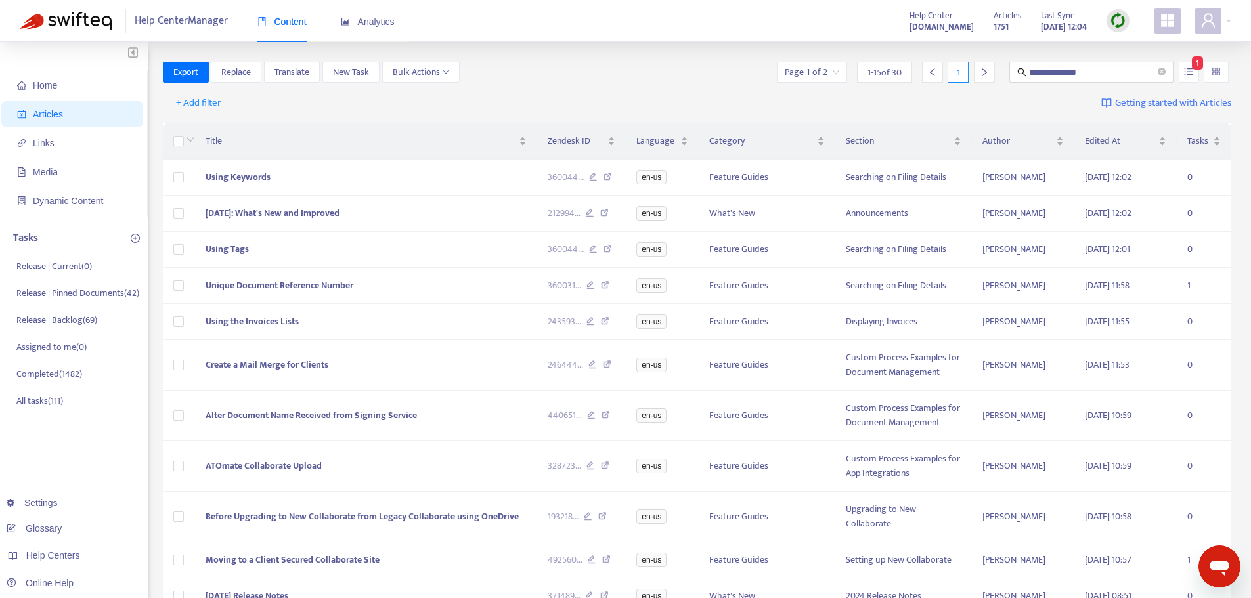
click at [692, 88] on div "+ Add filter Getting started with Articles" at bounding box center [697, 103] width 1069 height 31
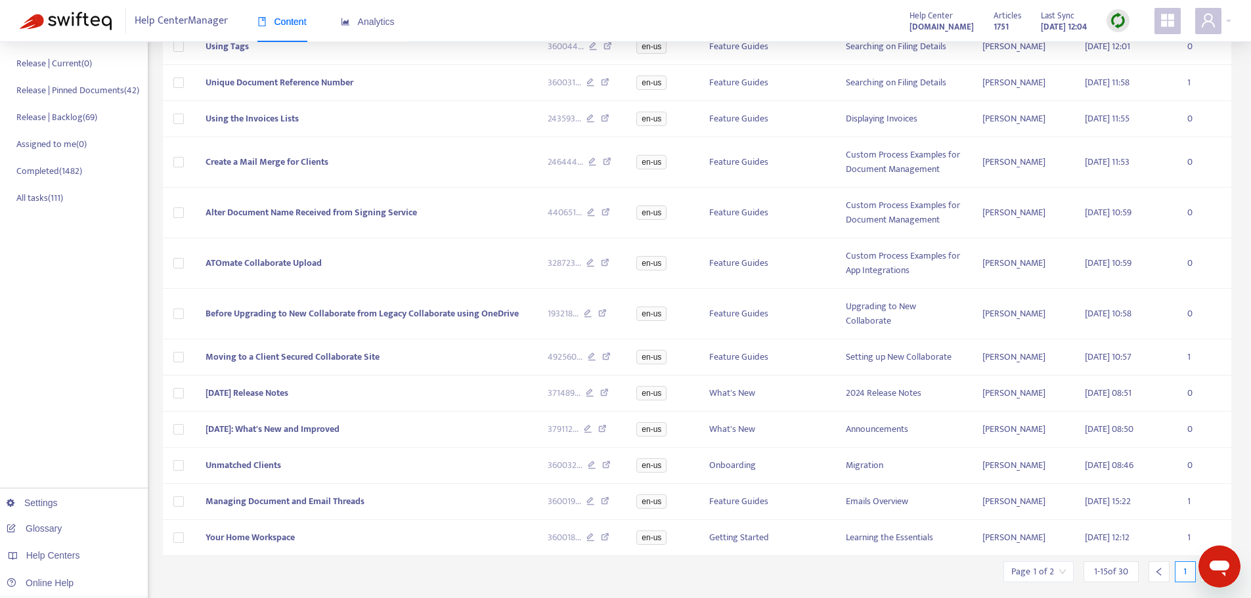
scroll to position [242, 0]
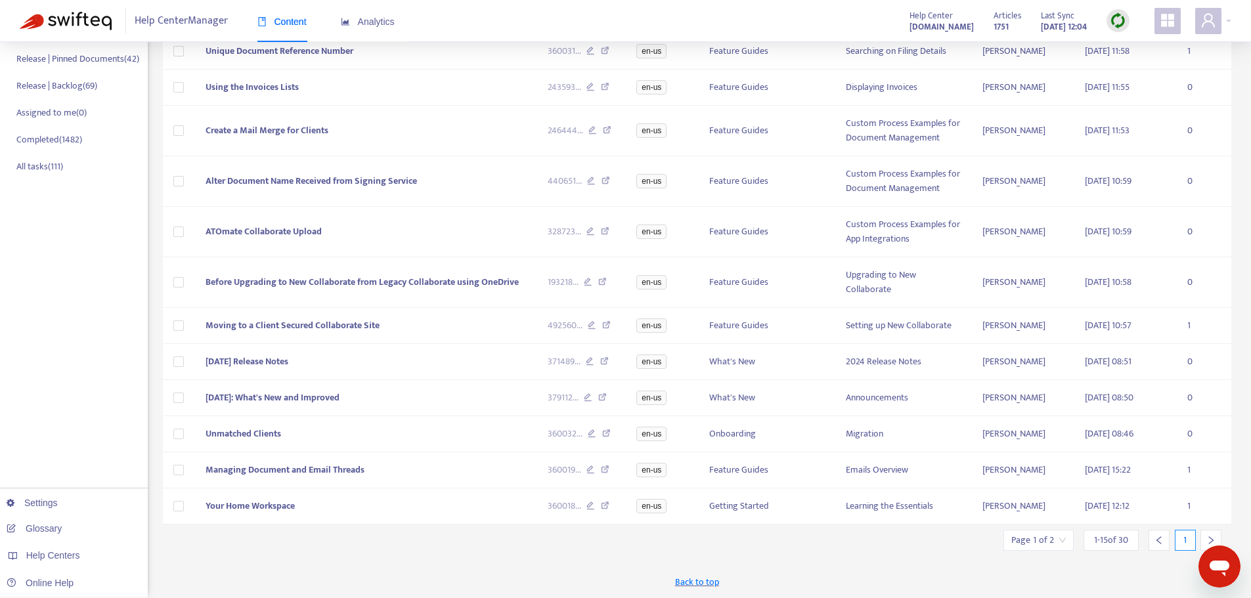
click at [1208, 533] on div at bounding box center [1211, 540] width 21 height 21
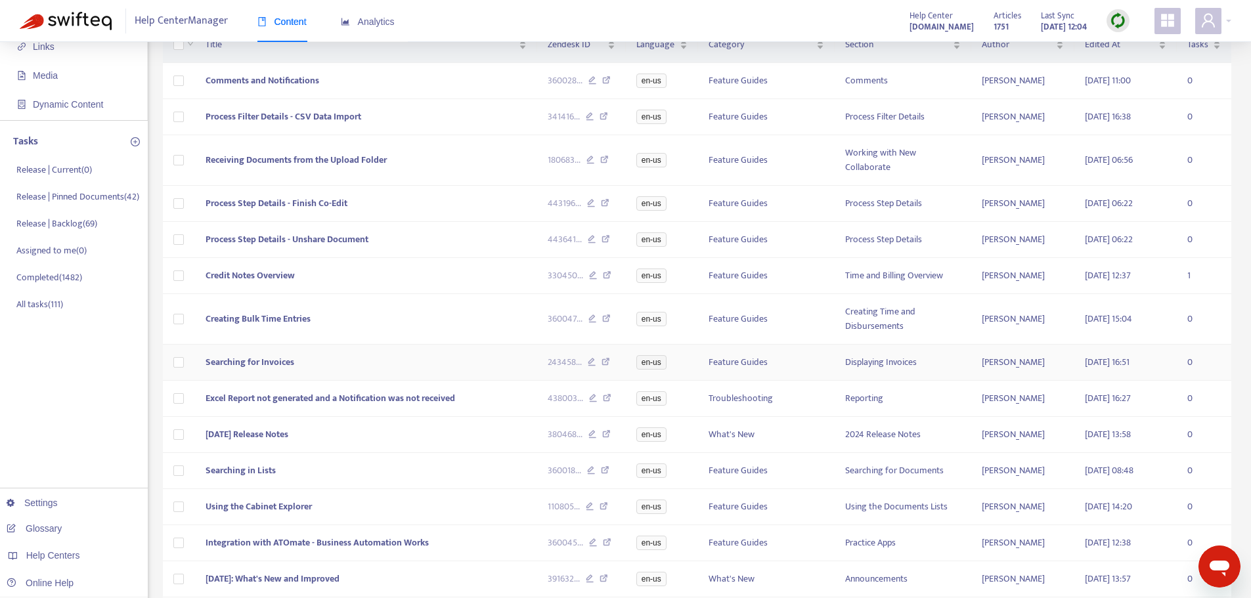
scroll to position [0, 0]
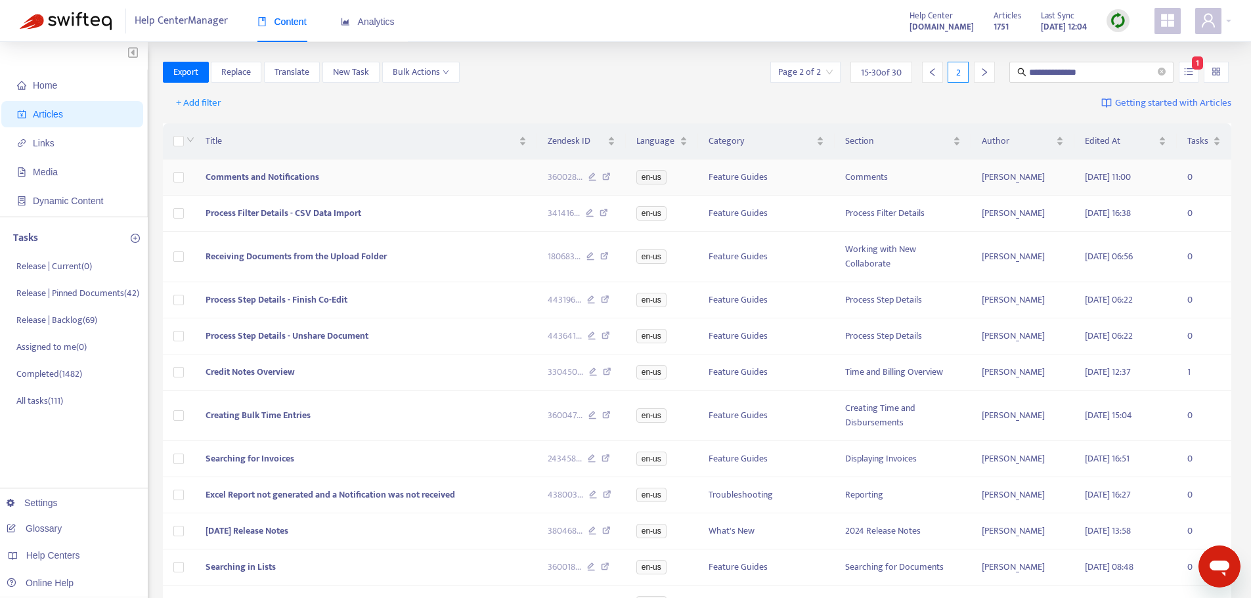
click at [592, 173] on icon at bounding box center [593, 179] width 9 height 12
click at [591, 212] on icon at bounding box center [590, 215] width 9 height 12
click at [591, 254] on icon at bounding box center [591, 258] width 9 height 12
click at [591, 302] on icon at bounding box center [591, 302] width 9 height 12
click at [589, 336] on icon at bounding box center [592, 338] width 9 height 12
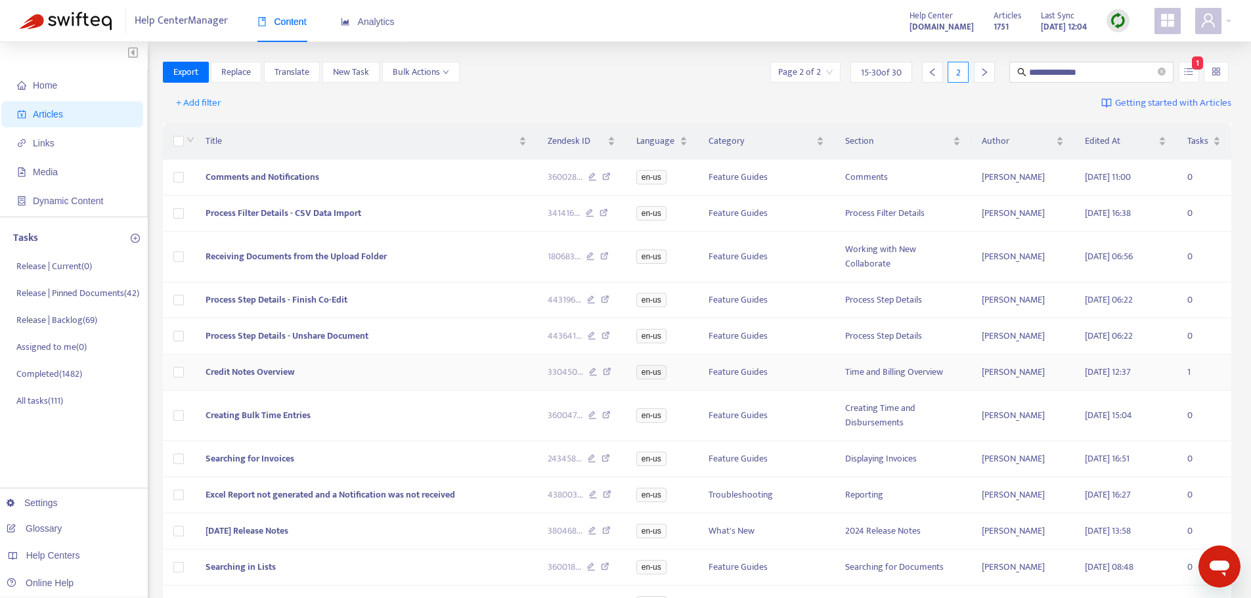
click at [593, 378] on icon at bounding box center [593, 374] width 9 height 12
click at [594, 417] on icon at bounding box center [593, 417] width 9 height 12
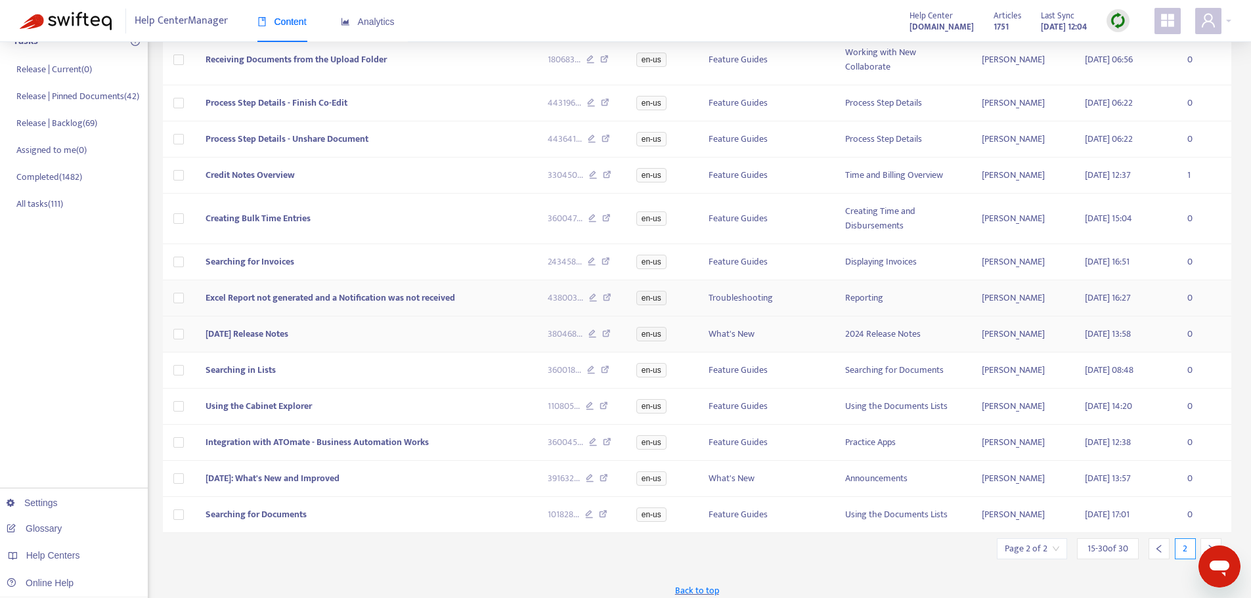
scroll to position [232, 0]
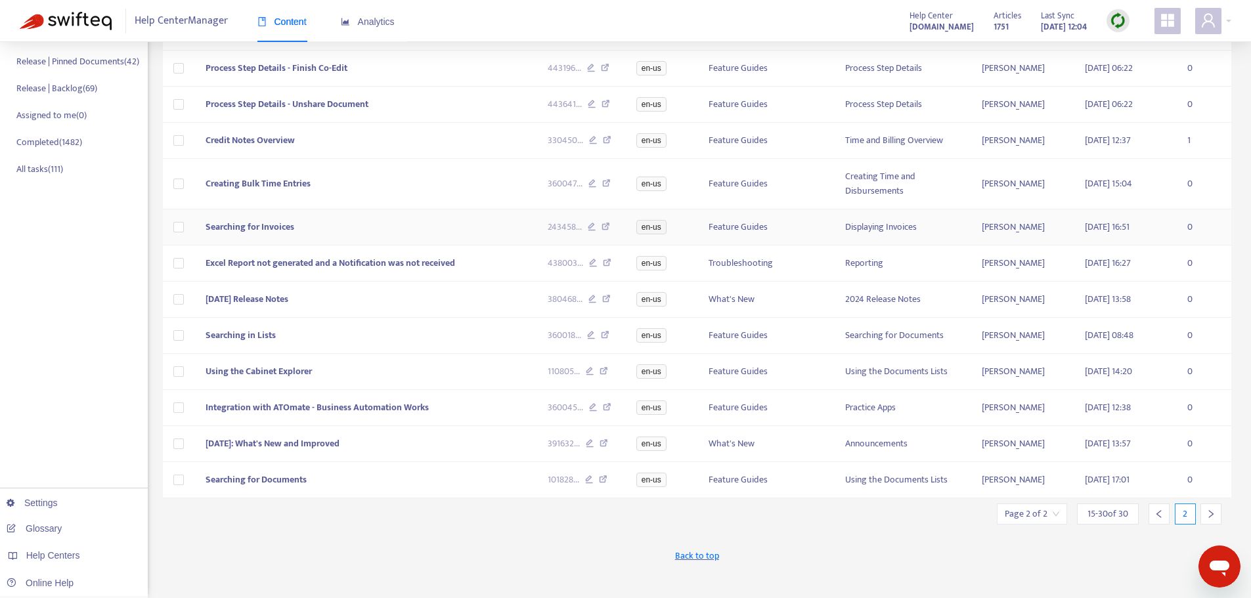
click at [592, 227] on icon at bounding box center [592, 229] width 9 height 12
click at [594, 263] on icon at bounding box center [593, 265] width 9 height 12
click at [591, 302] on icon at bounding box center [593, 301] width 9 height 12
click at [592, 340] on icon at bounding box center [591, 337] width 9 height 12
click at [591, 376] on icon at bounding box center [590, 373] width 9 height 12
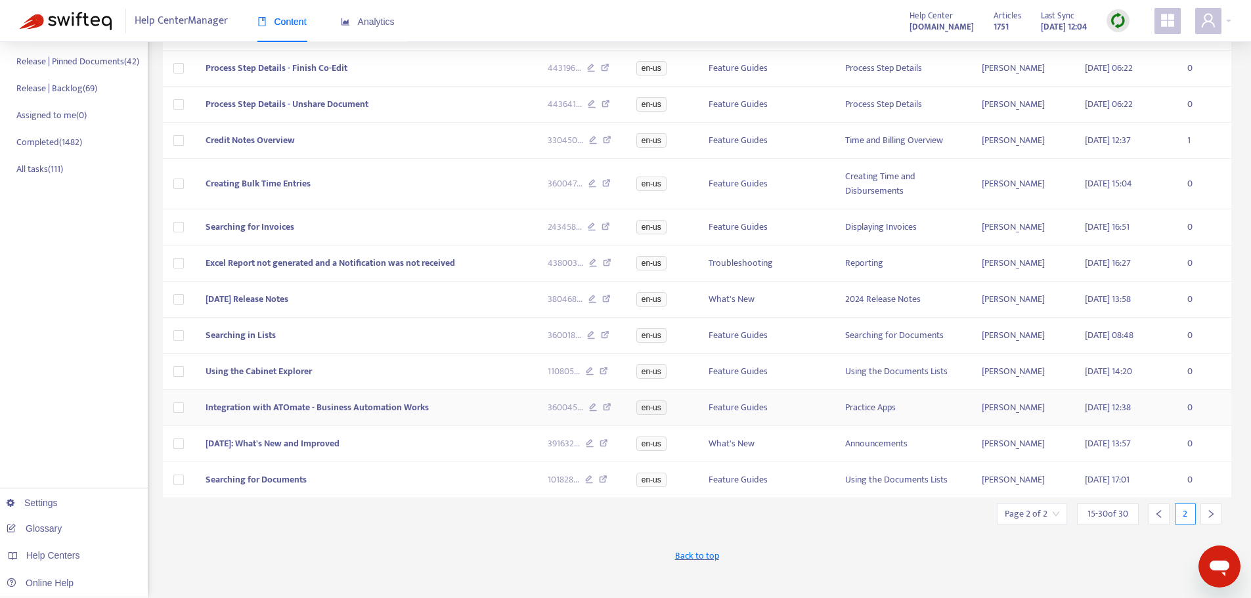
click at [592, 415] on icon at bounding box center [593, 409] width 9 height 12
click at [591, 443] on td "391632 ..." at bounding box center [581, 444] width 89 height 36
click at [590, 451] on div at bounding box center [630, 299] width 1261 height 598
click at [585, 487] on div "101828 ..." at bounding box center [582, 480] width 68 height 14
click at [587, 487] on icon at bounding box center [589, 482] width 9 height 12
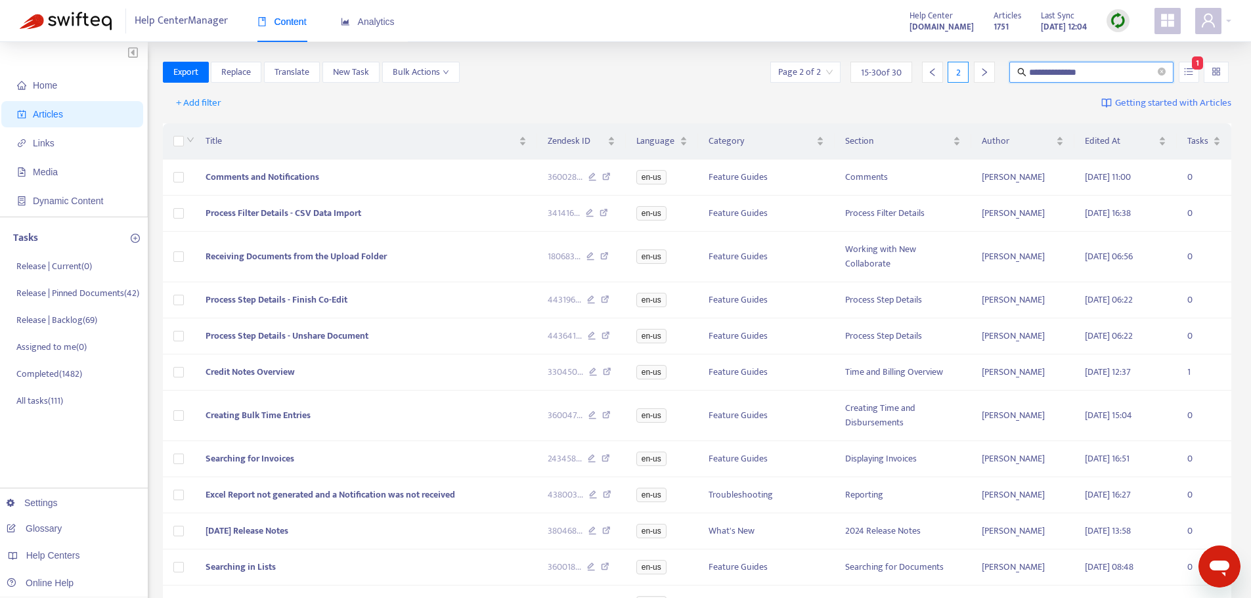
drag, startPoint x: 1115, startPoint y: 66, endPoint x: 950, endPoint y: 73, distance: 164.3
click at [950, 73] on div "**********" at bounding box center [1000, 72] width 464 height 21
paste input "text"
type input "**********"
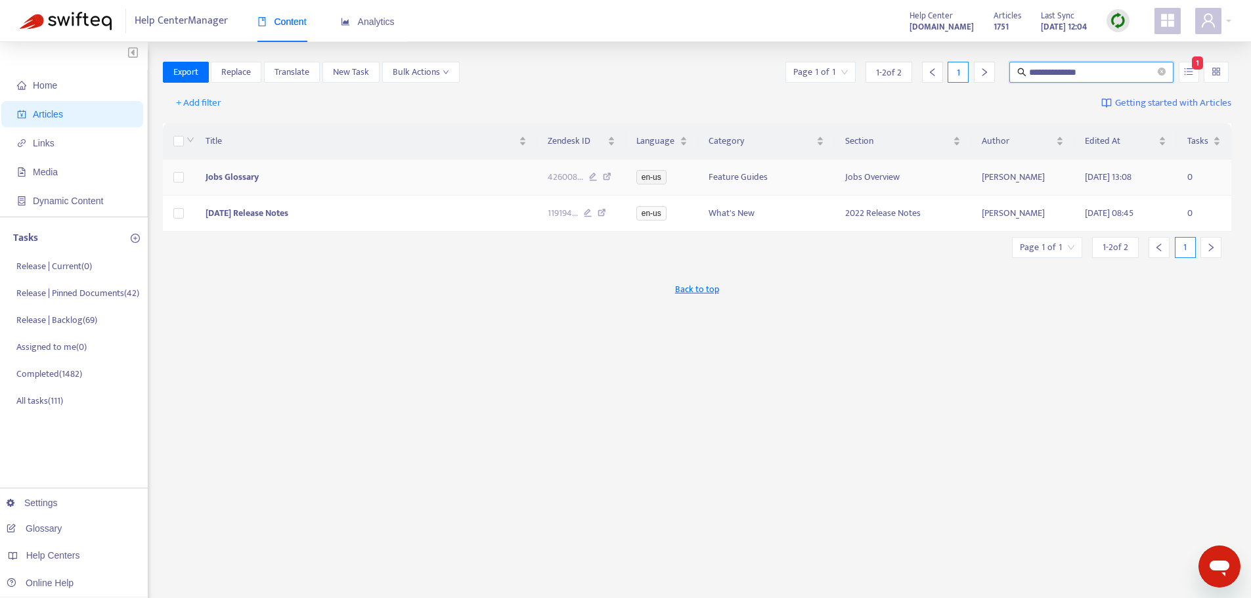
click at [609, 176] on icon at bounding box center [607, 179] width 9 height 12
click at [604, 216] on icon at bounding box center [602, 215] width 9 height 12
click at [562, 333] on div "**********" at bounding box center [697, 446] width 1069 height 769
drag, startPoint x: 1131, startPoint y: 68, endPoint x: 965, endPoint y: 77, distance: 166.4
click at [965, 77] on div "**********" at bounding box center [1007, 72] width 449 height 21
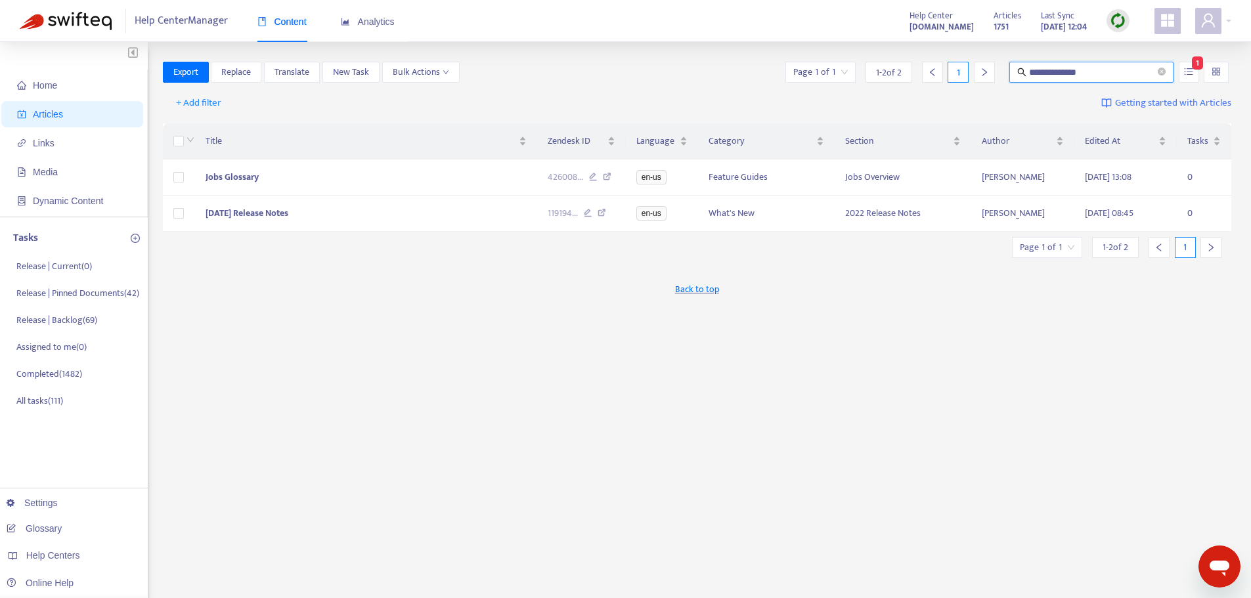
click at [449, 416] on div "**********" at bounding box center [697, 446] width 1069 height 769
click at [824, 526] on div "**********" at bounding box center [697, 446] width 1069 height 769
click at [346, 400] on div "**********" at bounding box center [697, 446] width 1069 height 769
click at [48, 88] on span "Home" at bounding box center [45, 85] width 24 height 11
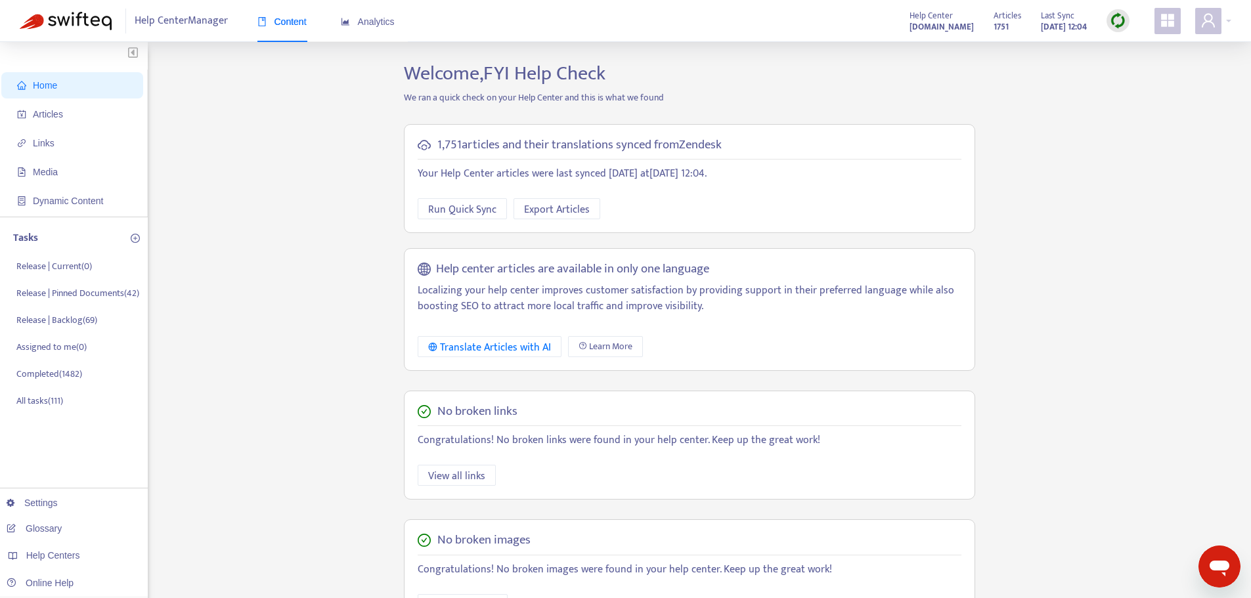
click at [293, 217] on div "Home Articles Links Media Dynamic Content Tasks Release | Current ( 0 ) Release…" at bounding box center [626, 446] width 1212 height 769
click at [1119, 22] on img at bounding box center [1118, 20] width 16 height 16
click at [1140, 50] on link "Quick Sync" at bounding box center [1145, 47] width 56 height 15
click at [1130, 342] on div "Home Articles Links Media Dynamic Content Tasks Release | Current ( 0 ) Release…" at bounding box center [626, 446] width 1212 height 769
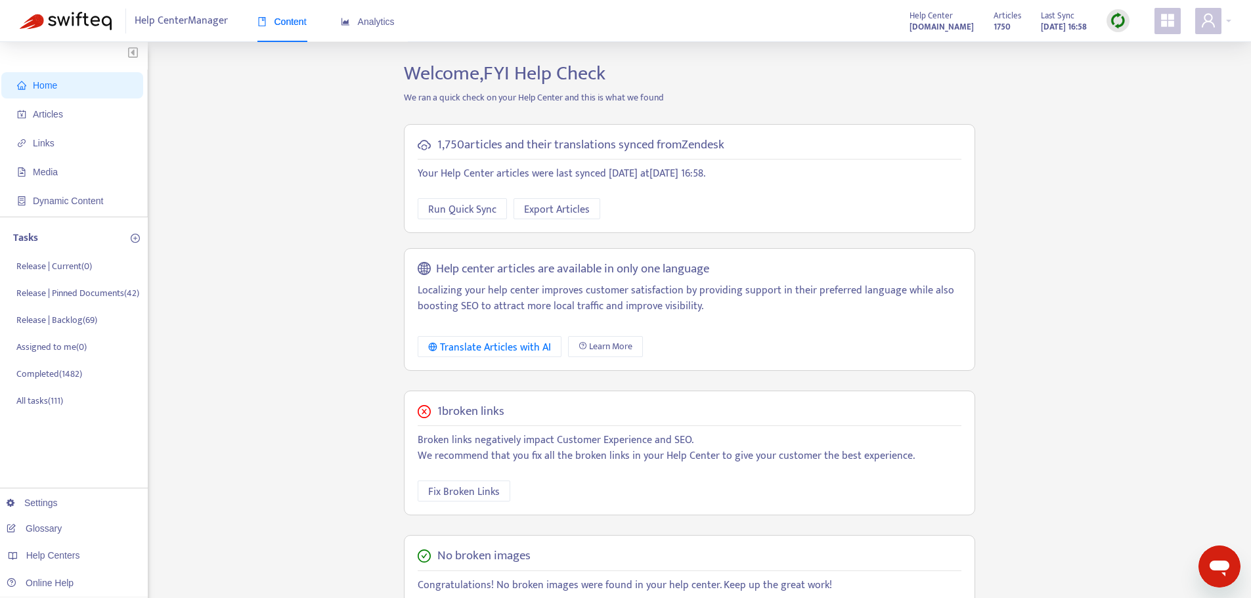
click at [324, 319] on div "Home Articles Links Media Dynamic Content Tasks Release | Current ( 0 ) Release…" at bounding box center [626, 446] width 1212 height 769
click at [430, 493] on span "Fix Broken Links" at bounding box center [464, 492] width 72 height 16
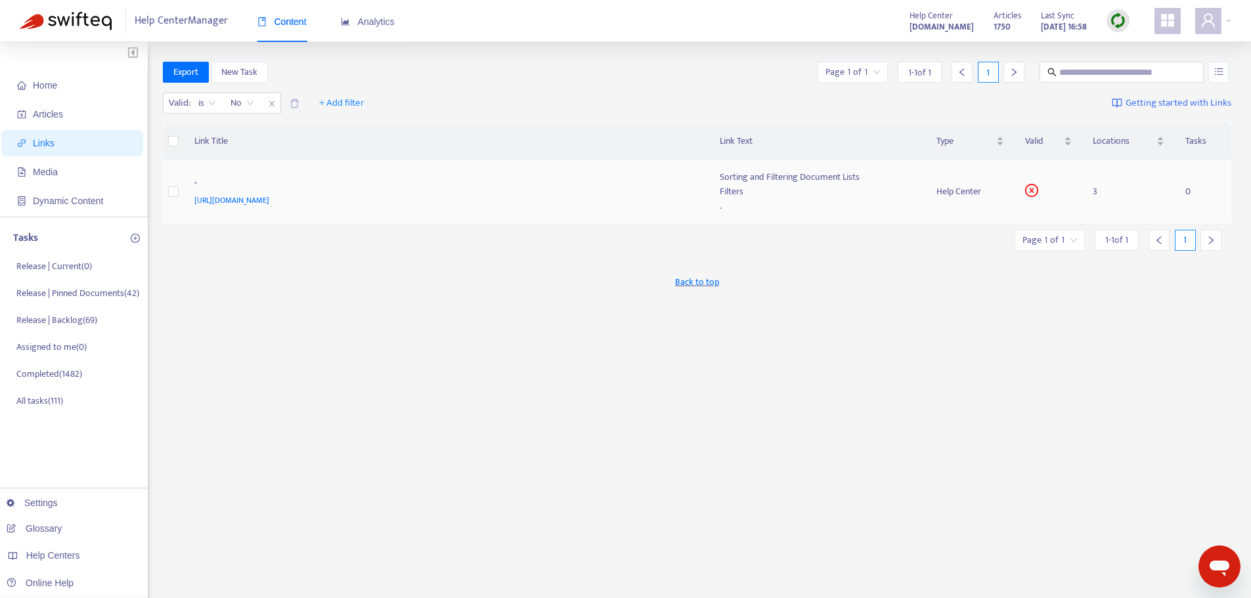
click at [486, 190] on div "-" at bounding box center [444, 184] width 500 height 17
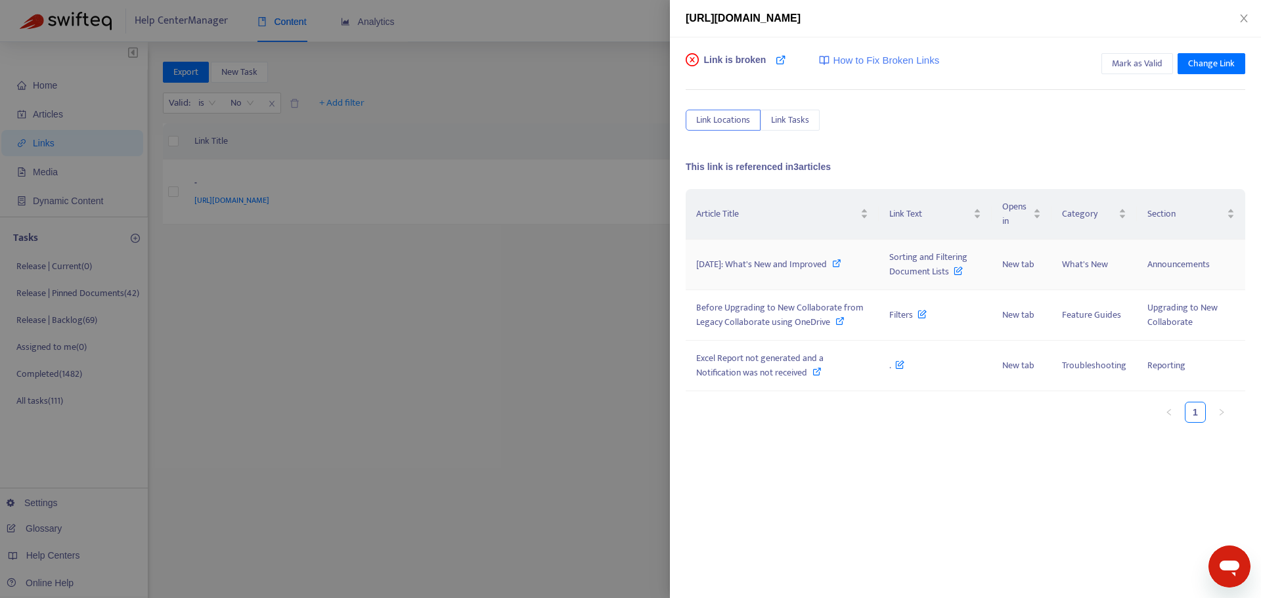
click at [841, 263] on icon at bounding box center [836, 263] width 9 height 9
click at [838, 318] on icon at bounding box center [840, 321] width 9 height 9
click at [822, 370] on icon at bounding box center [817, 371] width 9 height 9
click at [1243, 25] on div "[URL][DOMAIN_NAME]" at bounding box center [966, 19] width 560 height 16
click at [1245, 20] on icon "close" at bounding box center [1243, 18] width 7 height 8
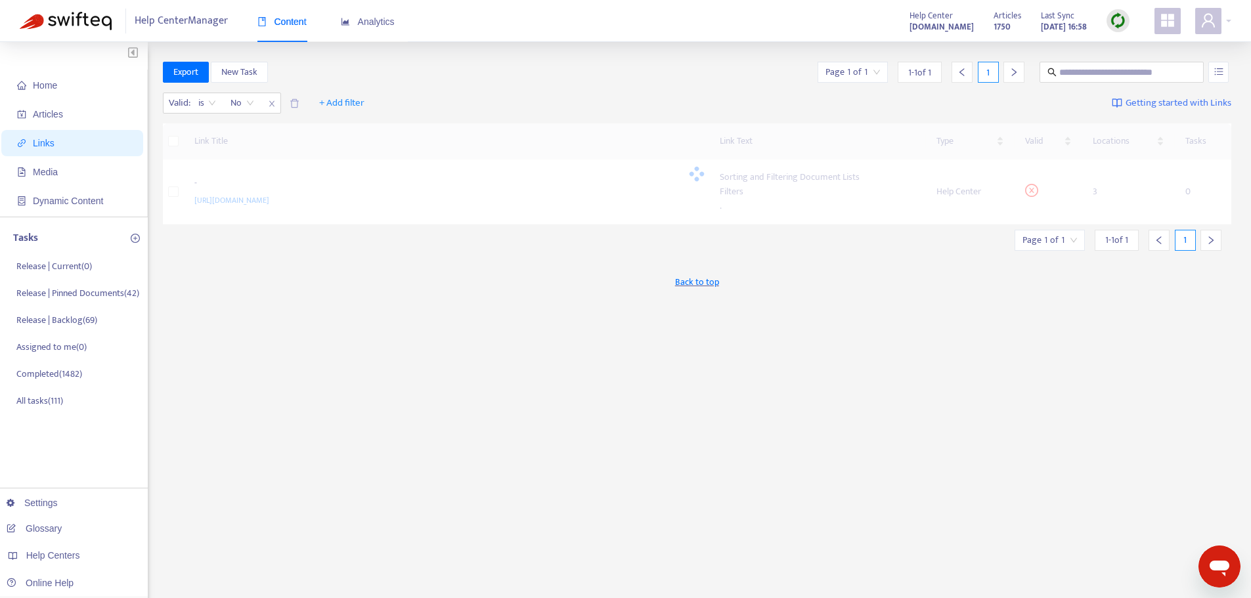
click at [1104, 20] on div "Articles 1750 Last Sync [DATE] 16:58" at bounding box center [1062, 21] width 156 height 26
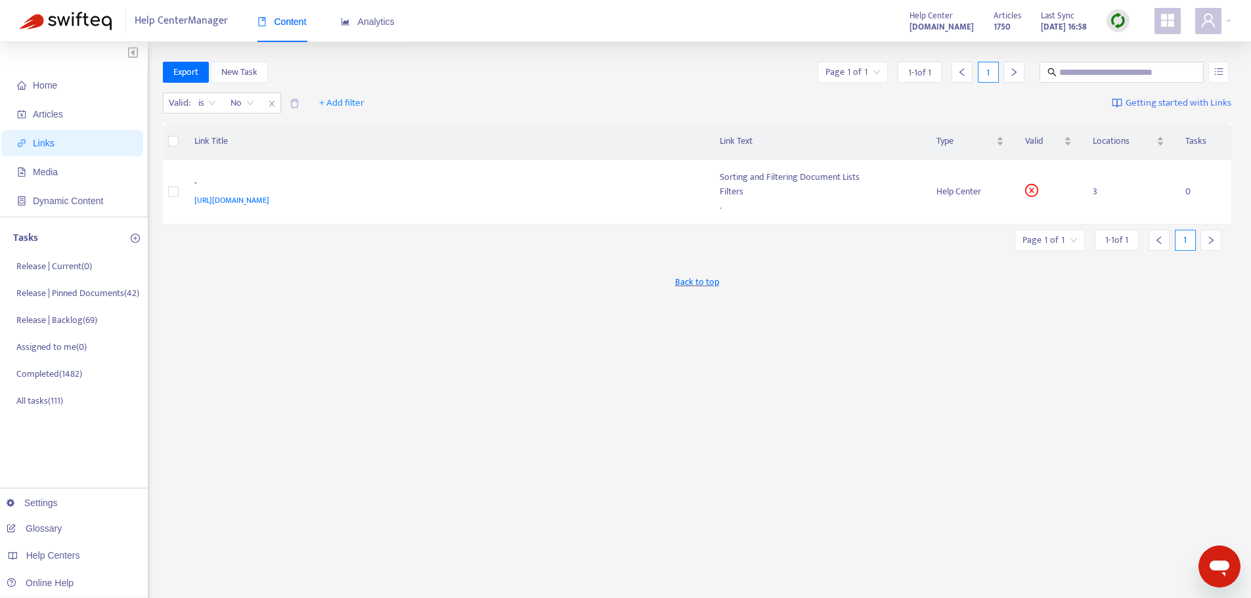
click at [1116, 20] on img at bounding box center [1118, 20] width 16 height 16
click at [1130, 76] on link "Full Sync" at bounding box center [1140, 68] width 47 height 15
